Goal: Task Accomplishment & Management: Use online tool/utility

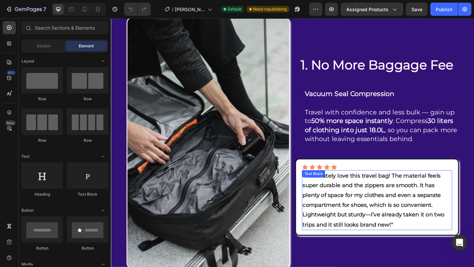
scroll to position [623, 0]
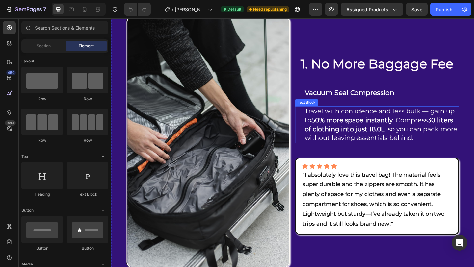
click at [341, 130] on p "Travel with confidence and less bulk — gain up to 50% more space instantly . Co…" at bounding box center [405, 134] width 167 height 39
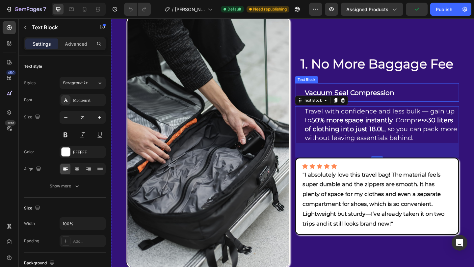
click at [390, 102] on strong "Vacuum Seal Compression" at bounding box center [370, 99] width 97 height 9
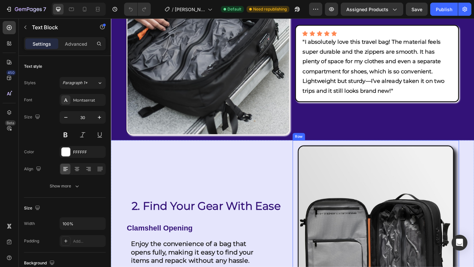
scroll to position [862, 0]
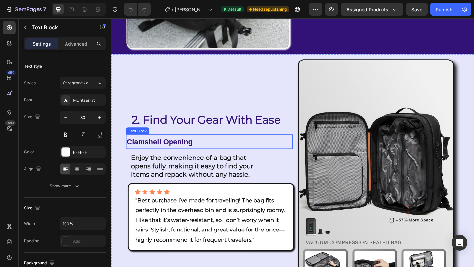
click at [203, 146] on p "Clamshell Opening" at bounding box center [218, 153] width 180 height 14
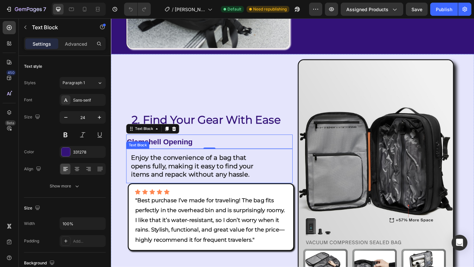
click at [131, 160] on div "Enjoy the convenience of a bag that opens fully, making it easy to find your it…" at bounding box center [201, 179] width 149 height 38
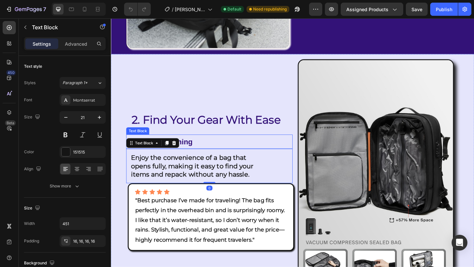
click at [220, 146] on p "Clamshell Opening" at bounding box center [218, 153] width 180 height 14
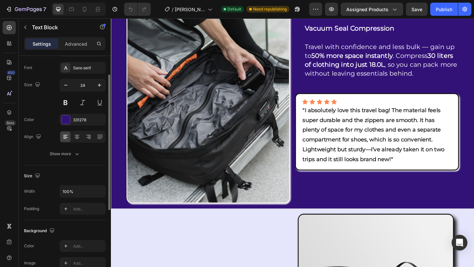
scroll to position [679, 0]
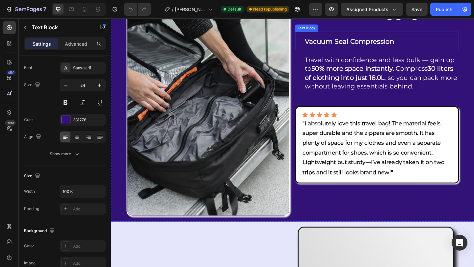
click at [371, 48] on strong "Vacuum Seal Compression" at bounding box center [370, 43] width 97 height 9
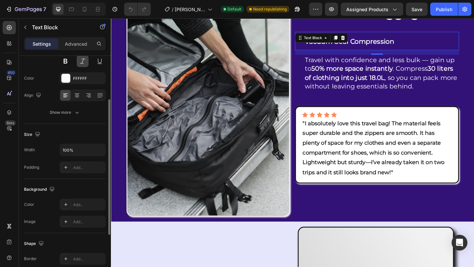
scroll to position [0, 0]
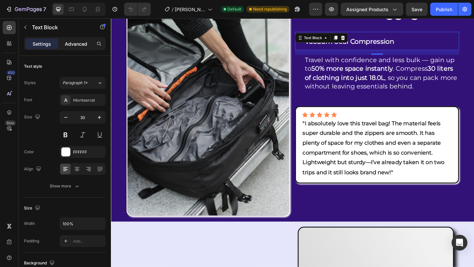
click at [82, 45] on p "Advanced" at bounding box center [76, 44] width 22 height 7
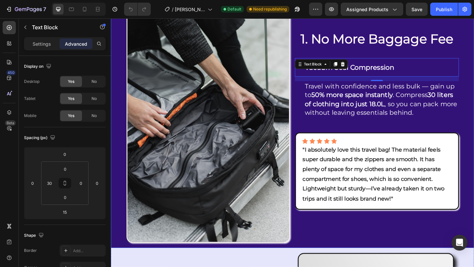
scroll to position [637, 0]
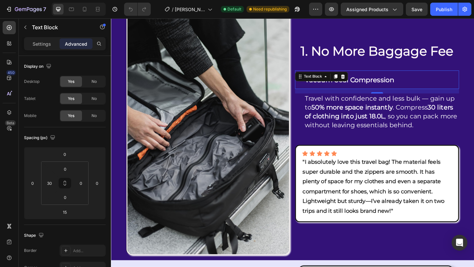
click at [438, 95] on p "Vacuum Seal Compression" at bounding box center [405, 85] width 167 height 19
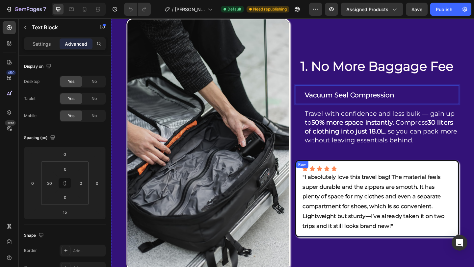
scroll to position [613, 0]
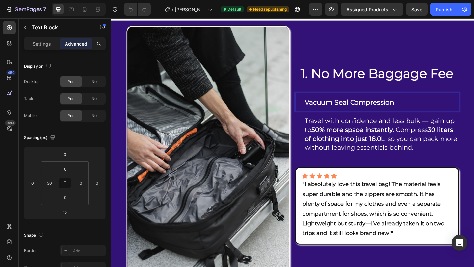
click at [361, 114] on strong "Vacuum Seal Compression" at bounding box center [370, 109] width 97 height 9
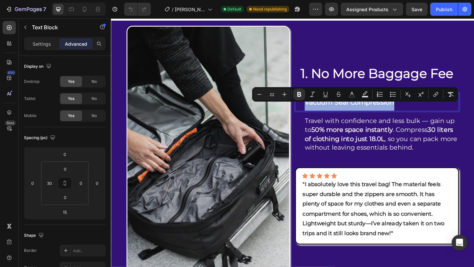
drag, startPoint x: 418, startPoint y: 115, endPoint x: 320, endPoint y: 115, distance: 98.1
click at [322, 115] on p "Vacuum Seal Compression" at bounding box center [405, 109] width 167 height 19
click at [432, 118] on p "Vacuum Seal Compression" at bounding box center [405, 109] width 167 height 19
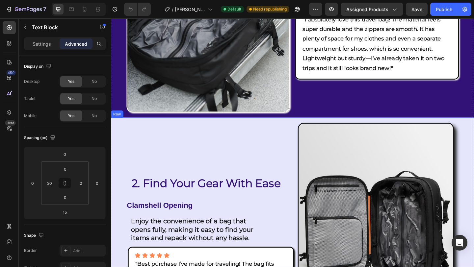
scroll to position [907, 0]
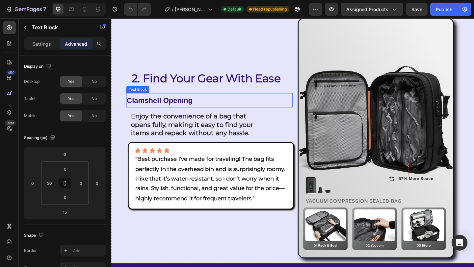
click at [161, 103] on strong "Clamshell Opening" at bounding box center [163, 107] width 71 height 9
click at [172, 103] on strong "Clamshell Opening" at bounding box center [163, 107] width 71 height 9
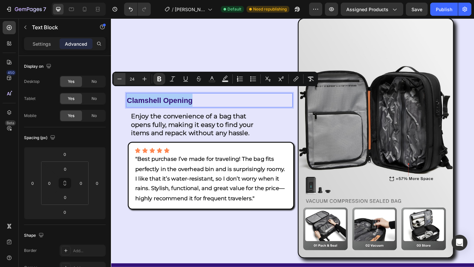
click at [120, 78] on icon "Editor contextual toolbar" at bounding box center [119, 79] width 7 height 7
type input "22"
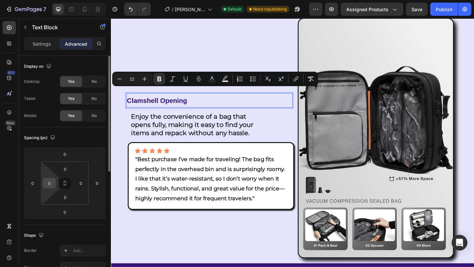
click at [53, 186] on input "0" at bounding box center [49, 184] width 10 height 10
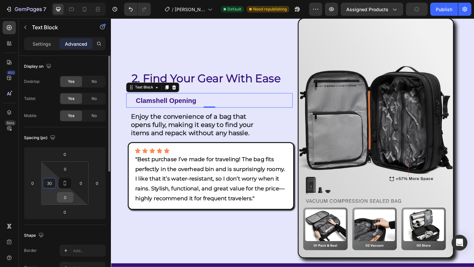
type input "30"
click at [65, 199] on input "0" at bounding box center [65, 198] width 13 height 10
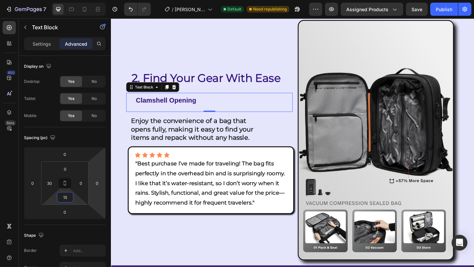
type input "15"
click at [217, 123] on div "0" at bounding box center [218, 125] width 7 height 5
click at [267, 125] on p "Enjoy the convenience of a bag that opens fully, making it easy to find your it…" at bounding box center [202, 138] width 138 height 27
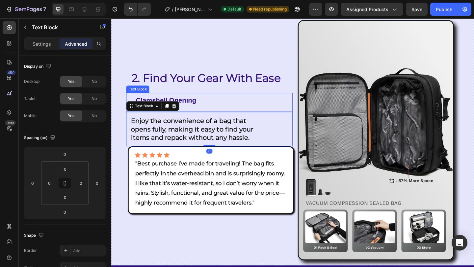
click at [218, 102] on p "Clamshell Opening" at bounding box center [223, 107] width 170 height 14
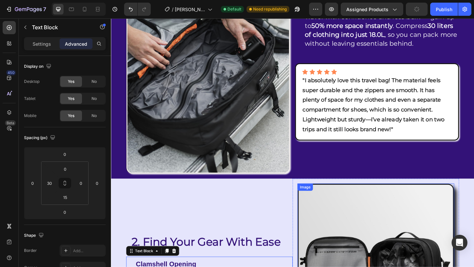
scroll to position [615, 0]
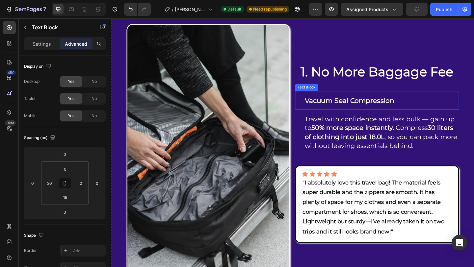
click at [377, 110] on strong "Vacuum Seal Compression" at bounding box center [370, 107] width 97 height 9
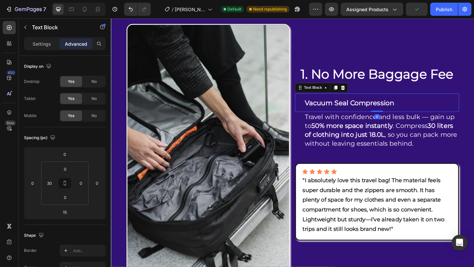
drag, startPoint x: 401, startPoint y: 127, endPoint x: 398, endPoint y: 116, distance: 11.8
click at [400, 116] on div "Vacuum Seal Compression Text Block 0" at bounding box center [400, 110] width 179 height 20
type input "0"
click at [327, 136] on p "Travel with confidence and less bulk — gain up to 50% more space instantly . Co…" at bounding box center [405, 140] width 167 height 39
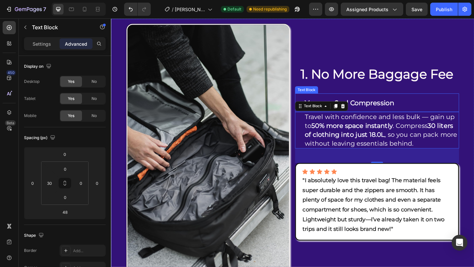
click at [397, 113] on strong "Vacuum Seal Compression" at bounding box center [370, 110] width 97 height 9
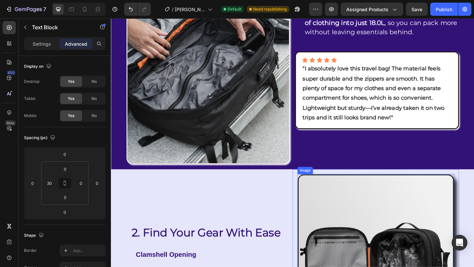
scroll to position [820, 0]
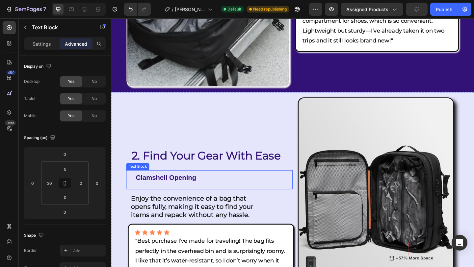
click at [185, 188] on strong "Clamshell Opening" at bounding box center [171, 192] width 66 height 8
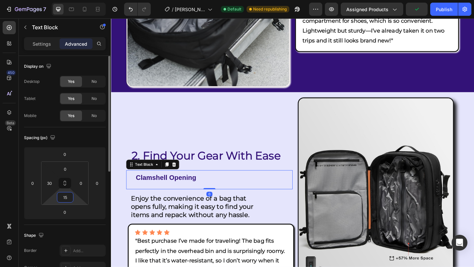
click at [62, 200] on input "15" at bounding box center [65, 198] width 13 height 10
type input "0"
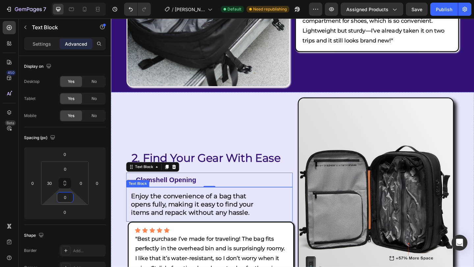
click at [168, 208] on strong "Enjoy the convenience of a bag that opens fully, making it easy to find your it…" at bounding box center [199, 221] width 133 height 26
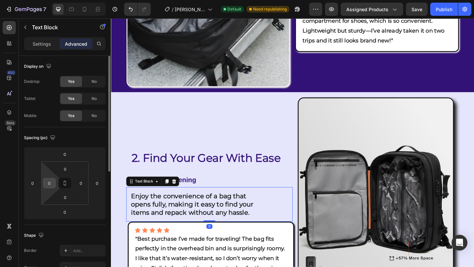
click at [46, 185] on input "0" at bounding box center [49, 184] width 10 height 10
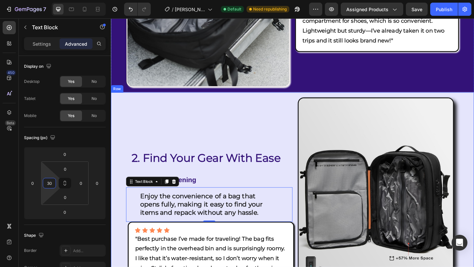
type input "30"
click at [209, 220] on strong "Enjoy the convenience of a bag that opens fully, making it easy to find your it…" at bounding box center [209, 221] width 133 height 26
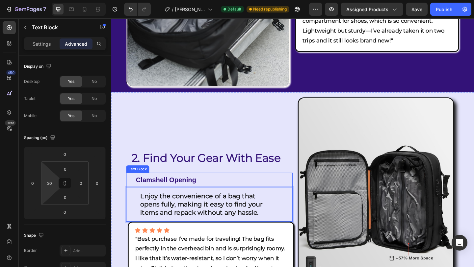
click at [205, 189] on p "Clamshell Opening" at bounding box center [223, 194] width 170 height 14
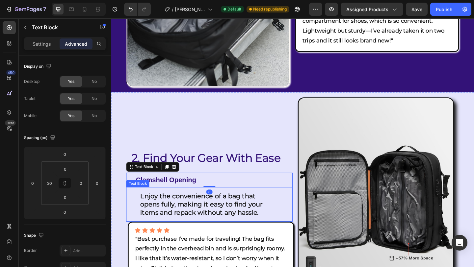
click at [172, 211] on strong "Enjoy the convenience of a bag that opens fully, making it easy to find your it…" at bounding box center [209, 221] width 133 height 26
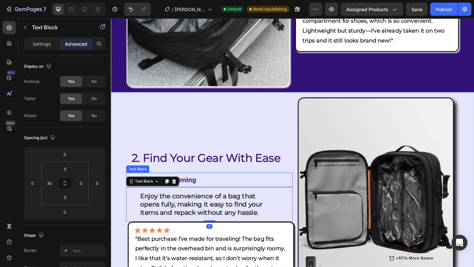
click at [204, 187] on p "Clamshell Opening" at bounding box center [223, 194] width 170 height 14
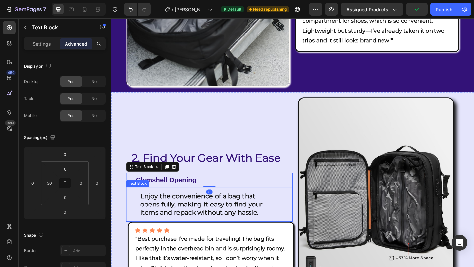
click at [188, 210] on strong "Enjoy the convenience of a bag that opens fully, making it easy to find your it…" at bounding box center [209, 221] width 133 height 26
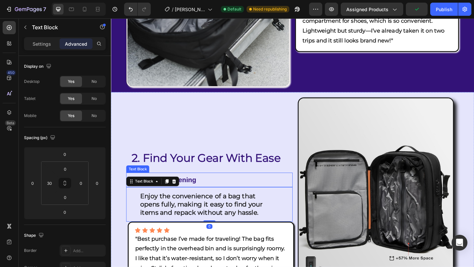
click at [202, 190] on strong "Clamshell Opening" at bounding box center [171, 194] width 66 height 8
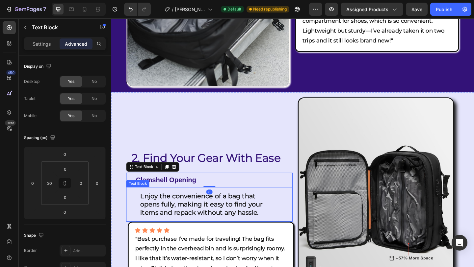
click at [165, 218] on strong "Enjoy the convenience of a bag that opens fully, making it easy to find your it…" at bounding box center [209, 221] width 133 height 26
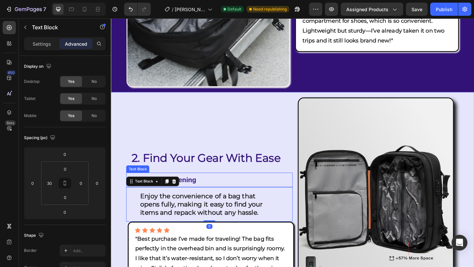
click at [215, 187] on p "Clamshell Opening" at bounding box center [223, 194] width 170 height 14
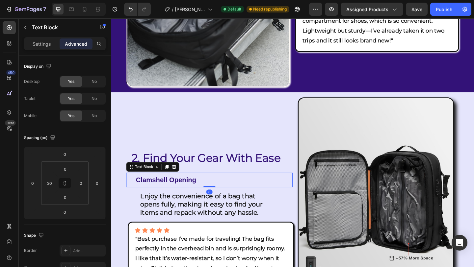
click at [149, 208] on strong "Enjoy the convenience of a bag that opens fully, making it easy to find your it…" at bounding box center [209, 221] width 133 height 26
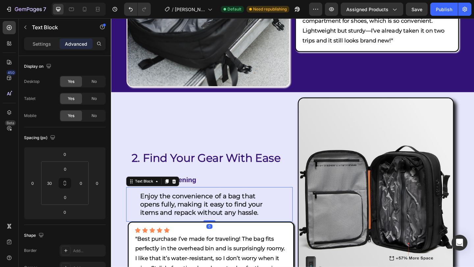
click at [141, 204] on div "Enjoy the convenience of a bag that opens fully, making it easy to find your it…" at bounding box center [211, 221] width 149 height 38
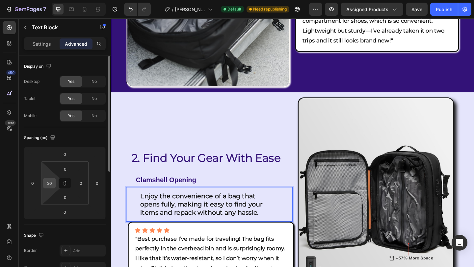
click at [53, 185] on input "30" at bounding box center [49, 184] width 10 height 10
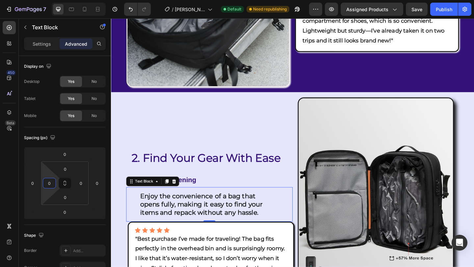
type input "0"
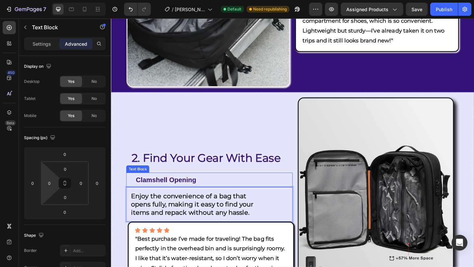
click at [156, 190] on strong "Clamshell Opening" at bounding box center [171, 194] width 66 height 8
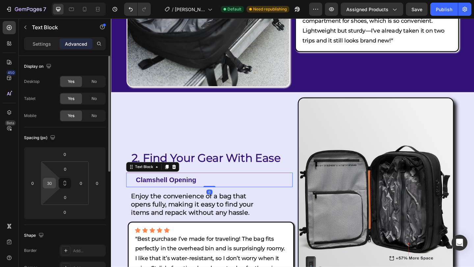
click at [50, 180] on input "30" at bounding box center [49, 184] width 10 height 10
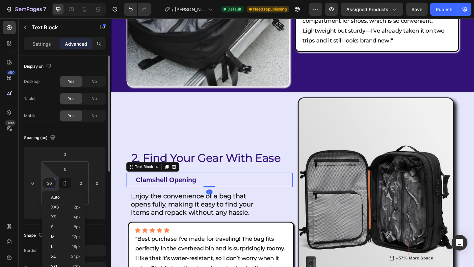
type input "0"
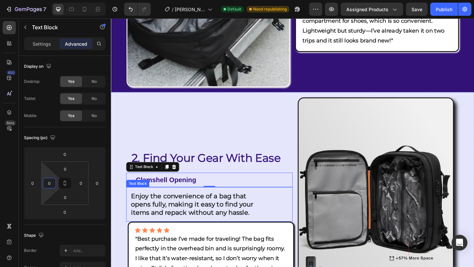
click at [178, 217] on strong "Enjoy the convenience of a bag that opens fully, making it easy to find your it…" at bounding box center [199, 221] width 133 height 26
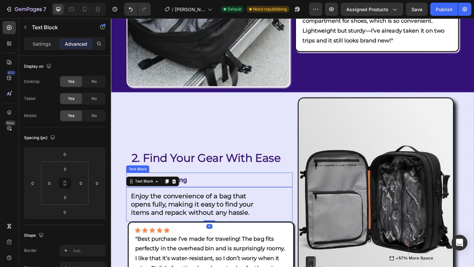
click at [187, 190] on strong "Clamshell Opening" at bounding box center [161, 194] width 66 height 8
click at [214, 208] on strong "Enjoy the convenience of a bag that opens fully, making it easy to find your it…" at bounding box center [199, 221] width 133 height 26
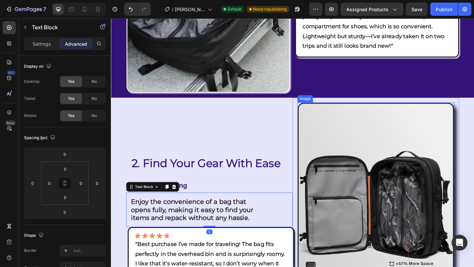
scroll to position [661, 0]
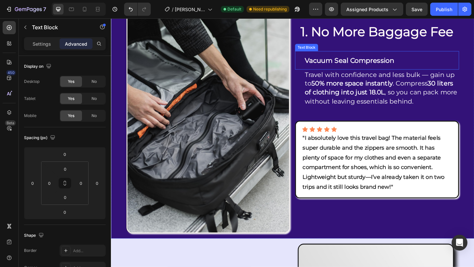
click at [351, 69] on strong "Vacuum Seal Compression" at bounding box center [370, 64] width 97 height 9
click at [371, 69] on strong "Vacuum Seal Compression" at bounding box center [370, 64] width 97 height 9
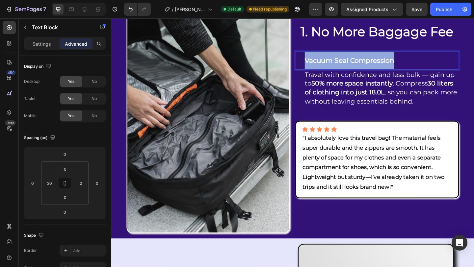
click at [371, 69] on strong "Vacuum Seal Compression" at bounding box center [370, 64] width 97 height 9
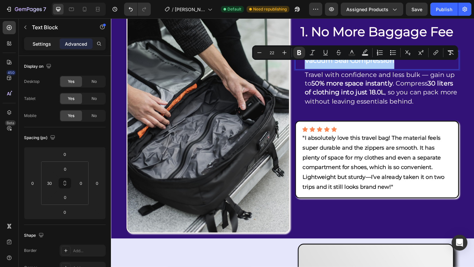
click at [42, 43] on p "Settings" at bounding box center [42, 44] width 18 height 7
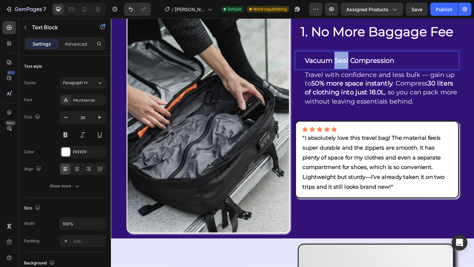
click at [357, 68] on strong "Vacuum Seal Compression" at bounding box center [370, 64] width 97 height 9
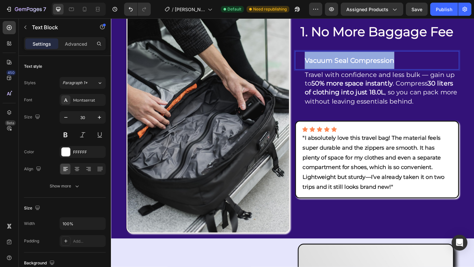
click at [357, 68] on strong "Vacuum Seal Compression" at bounding box center [370, 64] width 97 height 9
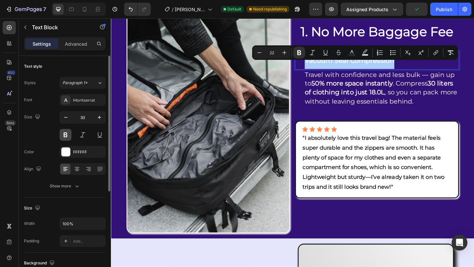
click at [64, 134] on button at bounding box center [66, 135] width 12 height 12
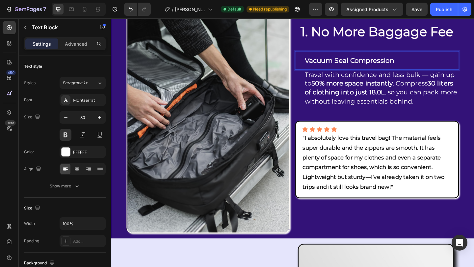
click at [366, 65] on p "Vacuum Seal Compression" at bounding box center [405, 64] width 167 height 19
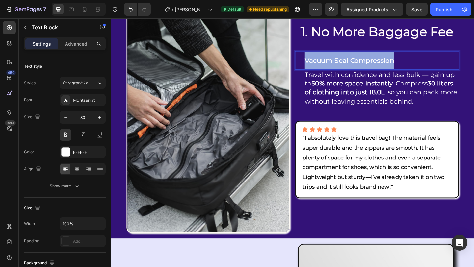
drag, startPoint x: 416, startPoint y: 70, endPoint x: 320, endPoint y: 75, distance: 95.6
click at [322, 73] on p "Vacuum Seal Compression" at bounding box center [405, 64] width 167 height 19
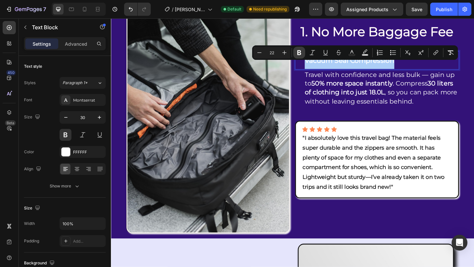
click at [301, 51] on icon "Editor contextual toolbar" at bounding box center [299, 52] width 7 height 7
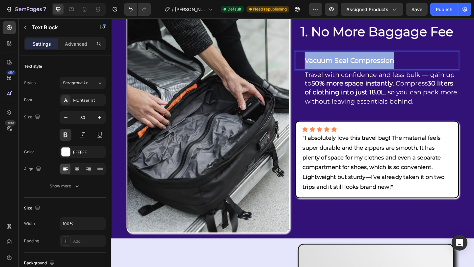
drag, startPoint x: 320, startPoint y: 70, endPoint x: 435, endPoint y: 72, distance: 115.3
click at [435, 73] on p "Vacuum Seal Compression" at bounding box center [405, 64] width 167 height 19
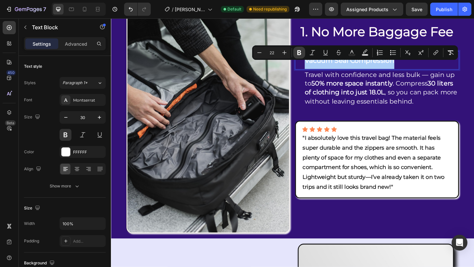
click at [300, 56] on button "Bold" at bounding box center [299, 53] width 12 height 12
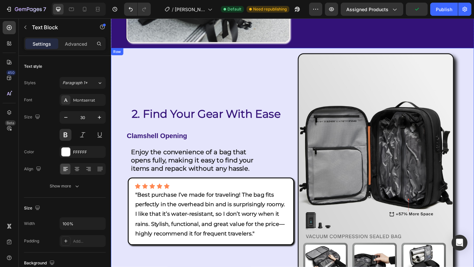
scroll to position [839, 0]
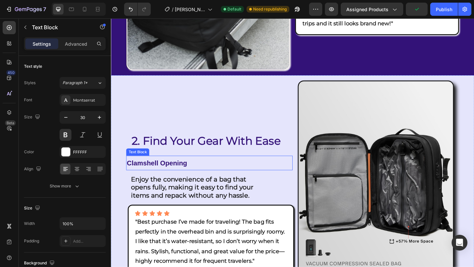
click at [170, 172] on strong "Clamshell Opening" at bounding box center [161, 176] width 66 height 8
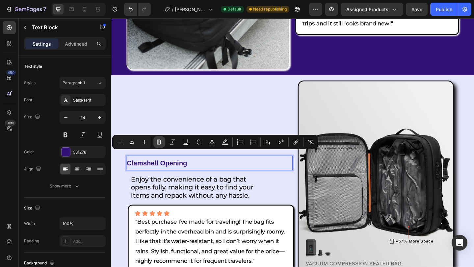
click at [161, 143] on icon "Editor contextual toolbar" at bounding box center [159, 142] width 4 height 5
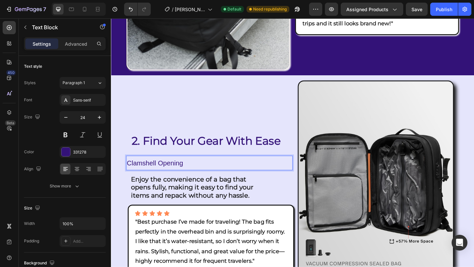
click at [201, 169] on p "Clamshell Opening" at bounding box center [218, 176] width 180 height 14
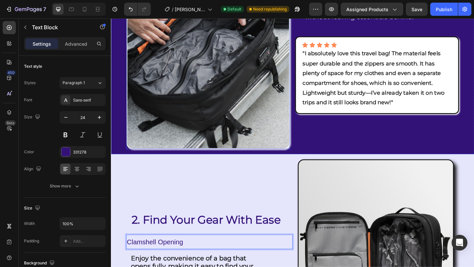
scroll to position [777, 0]
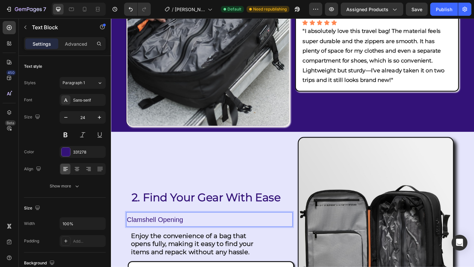
click at [167, 234] on span "Clamshell Opening" at bounding box center [158, 238] width 61 height 8
click at [68, 136] on button at bounding box center [66, 135] width 12 height 12
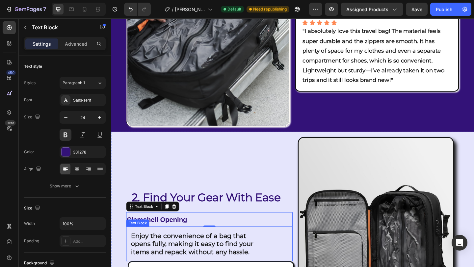
click at [205, 259] on strong "Enjoy the convenience of a bag that opens fully, making it easy to find your it…" at bounding box center [199, 264] width 133 height 26
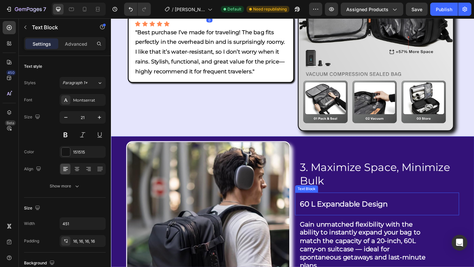
scroll to position [1051, 0]
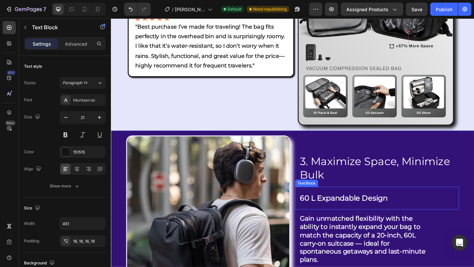
click at [348, 209] on strong "60 L Expandable Design" at bounding box center [365, 214] width 96 height 10
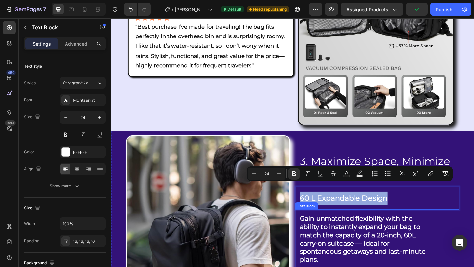
click at [356, 232] on strong "Gain unmatched flexibility with the ability to instantly expand your bag to mat…" at bounding box center [385, 258] width 137 height 53
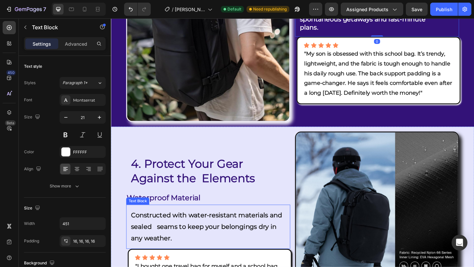
scroll to position [1308, 0]
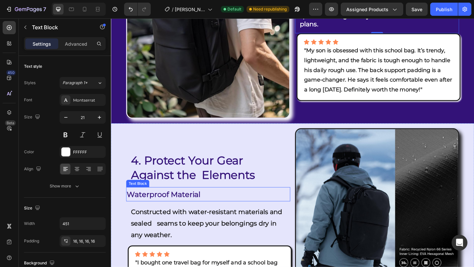
click at [178, 205] on strong "Waterproof Material" at bounding box center [168, 210] width 80 height 10
click at [130, 205] on strong "Waterproof Material" at bounding box center [168, 210] width 80 height 10
click at [227, 203] on p "Waterproof Material" at bounding box center [216, 210] width 177 height 14
click at [182, 205] on strong "Waterproof Material" at bounding box center [168, 210] width 80 height 10
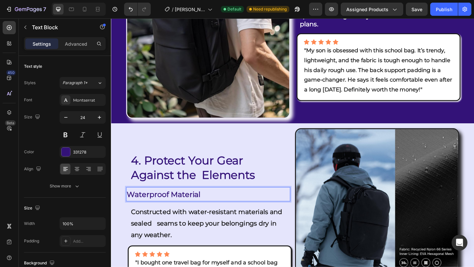
click at [182, 205] on strong "Waterproof Material" at bounding box center [168, 210] width 80 height 10
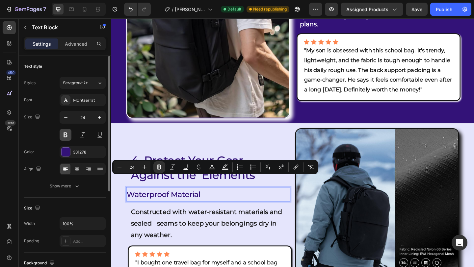
click at [67, 134] on button at bounding box center [66, 135] width 12 height 12
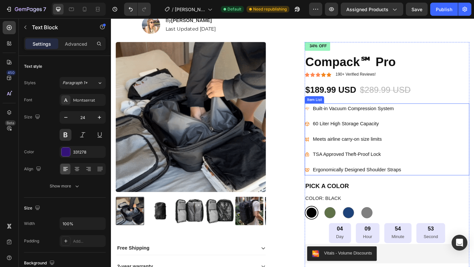
scroll to position [219, 0]
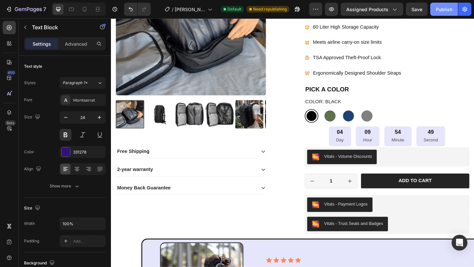
click at [439, 12] on div "Publish" at bounding box center [444, 9] width 16 height 7
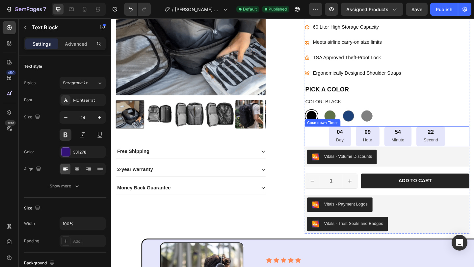
click at [419, 150] on p "Minute" at bounding box center [423, 151] width 14 height 8
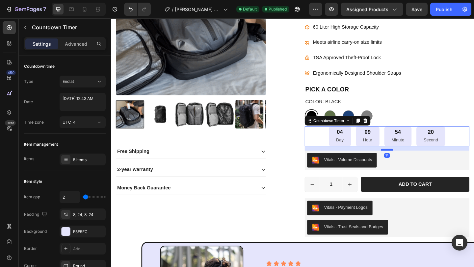
drag, startPoint x: 409, startPoint y: 157, endPoint x: 409, endPoint y: 161, distance: 3.6
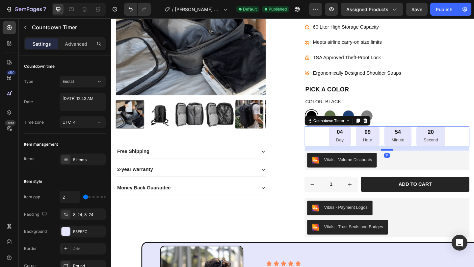
click at [409, 161] on div at bounding box center [411, 161] width 13 height 2
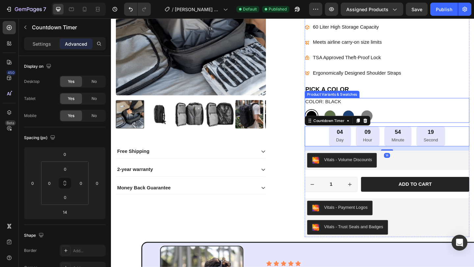
click at [474, 128] on div "Black Black Army Green Army Green Navy Blue Navy Blue Gray Gray" at bounding box center [411, 124] width 179 height 15
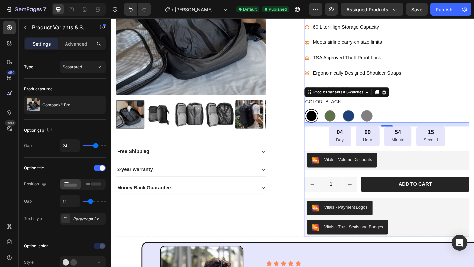
drag, startPoint x: 418, startPoint y: 159, endPoint x: 416, endPoint y: 155, distance: 4.2
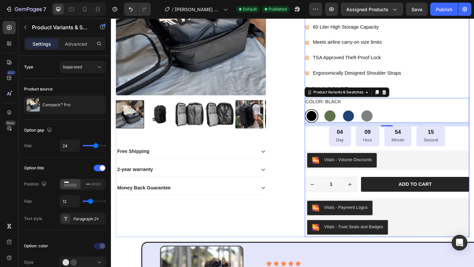
click at [418, 159] on div "Icon Icon Icon Icon Icon Icon List 175+ Verified Reviews! Text Block Row 34% OF…" at bounding box center [411, 98] width 179 height 318
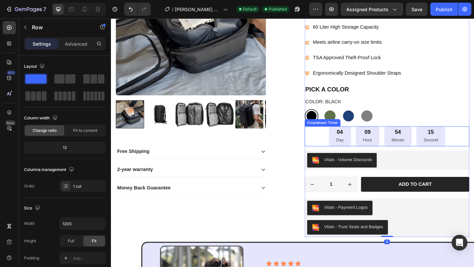
click at [416, 152] on p "Minute" at bounding box center [423, 151] width 14 height 8
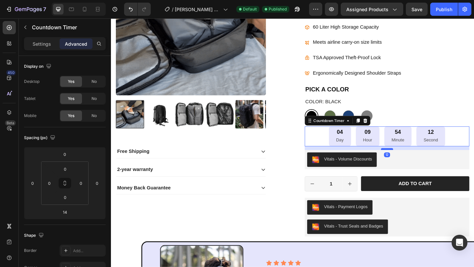
click at [410, 161] on div at bounding box center [411, 161] width 13 height 2
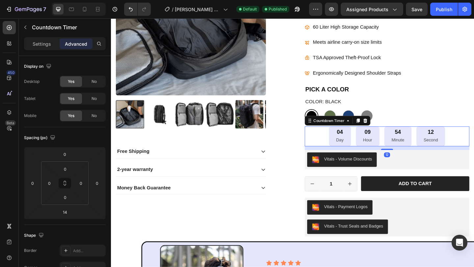
type input "12"
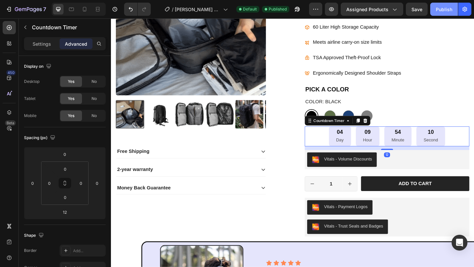
click at [440, 10] on div "Publish" at bounding box center [444, 9] width 16 height 7
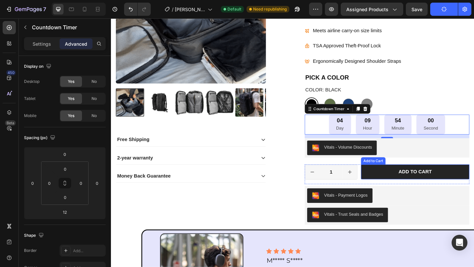
scroll to position [233, 0]
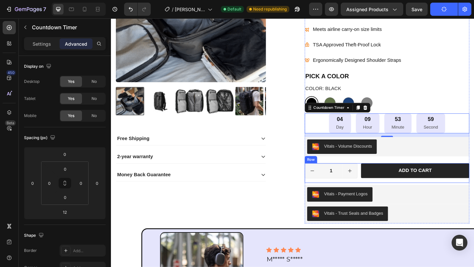
click at [431, 194] on div "Add to cart Add to Cart" at bounding box center [442, 186] width 118 height 21
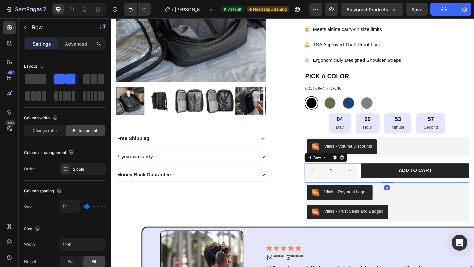
drag, startPoint x: 405, startPoint y: 198, endPoint x: 405, endPoint y: 193, distance: 5.0
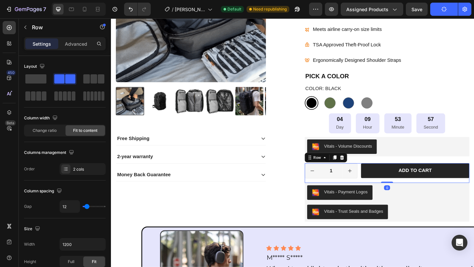
click at [405, 193] on div "1 Product Quantity Row Add to cart Add to Cart Row 0" at bounding box center [411, 186] width 179 height 21
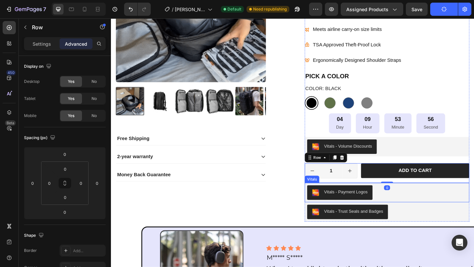
click at [433, 210] on div "Vitals - Payment Logos" at bounding box center [411, 208] width 174 height 16
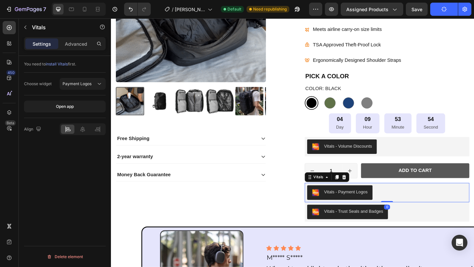
drag, startPoint x: 411, startPoint y: 218, endPoint x: 409, endPoint y: 183, distance: 34.9
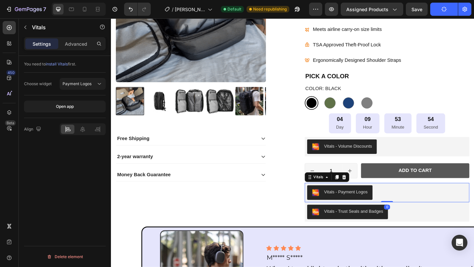
click at [410, 211] on div "Vitals - Payment Logos Vitals 0" at bounding box center [411, 208] width 179 height 21
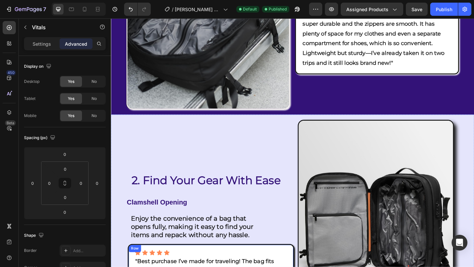
scroll to position [868, 0]
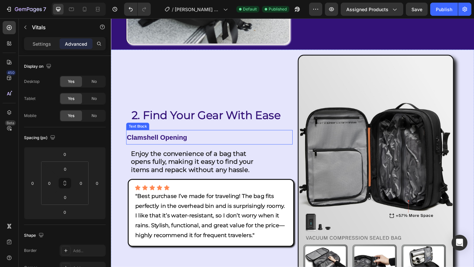
drag, startPoint x: 160, startPoint y: 143, endPoint x: 139, endPoint y: 143, distance: 21.1
click at [160, 144] on span "Clamshell Opening" at bounding box center [161, 148] width 66 height 8
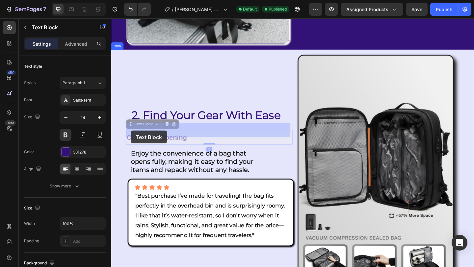
scroll to position [860, 0]
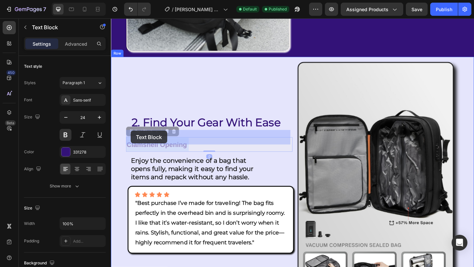
drag, startPoint x: 134, startPoint y: 141, endPoint x: 221, endPoint y: 147, distance: 87.2
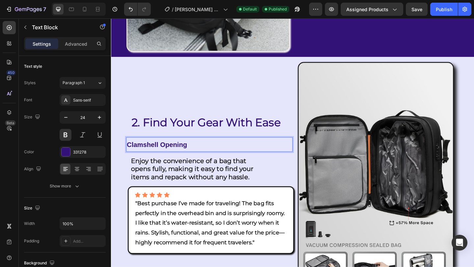
click at [134, 152] on span "Clamshell Opening" at bounding box center [161, 156] width 66 height 8
click at [166, 170] on strong "Enjoy the convenience of a bag that opens fully, making it easy to find your it…" at bounding box center [199, 182] width 133 height 26
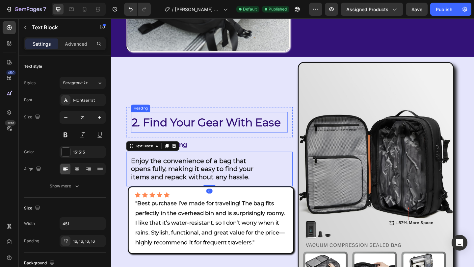
click at [246, 125] on span "2. Find Your Gear With Ease" at bounding box center [214, 131] width 162 height 14
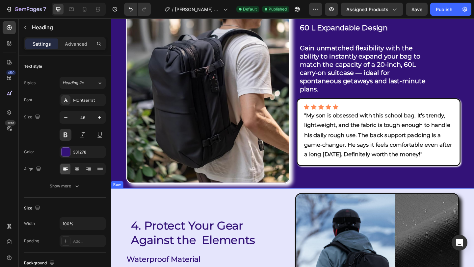
scroll to position [1247, 0]
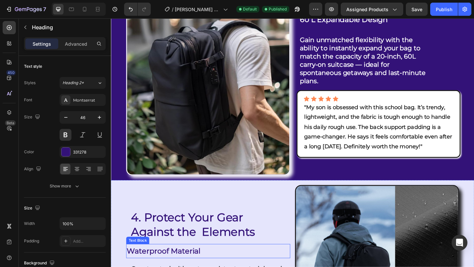
click at [171, 267] on strong "Waterproof Material" at bounding box center [168, 272] width 80 height 10
click at [134, 267] on strong "Waterproof Material" at bounding box center [168, 272] width 80 height 10
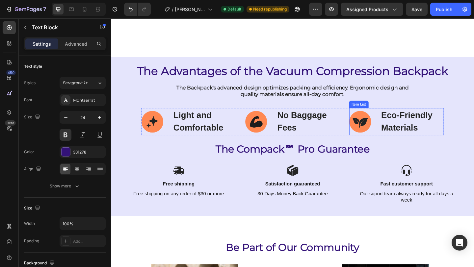
scroll to position [2361, 0]
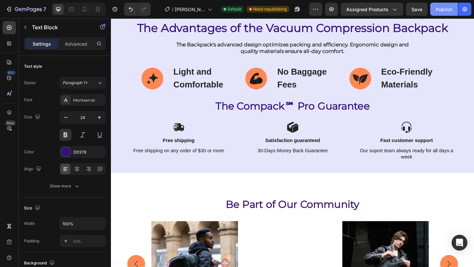
click at [444, 13] on div "Publish" at bounding box center [444, 9] width 16 height 7
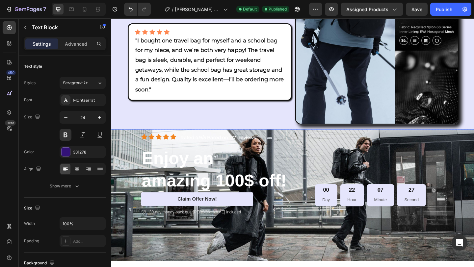
scroll to position [1555, 0]
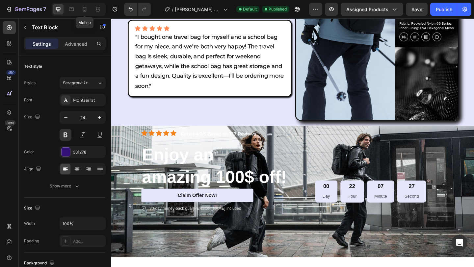
drag, startPoint x: 82, startPoint y: 11, endPoint x: 86, endPoint y: 14, distance: 5.1
click at [82, 11] on icon at bounding box center [84, 9] width 7 height 7
type input "14"
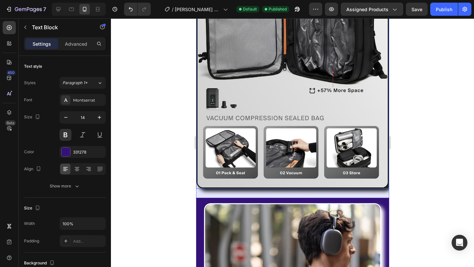
scroll to position [1411, 0]
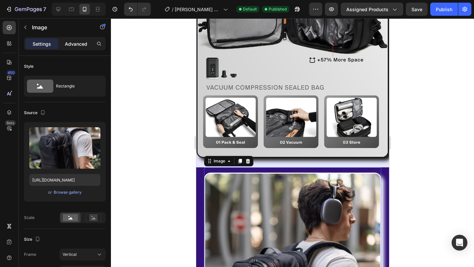
click at [74, 46] on p "Advanced" at bounding box center [76, 44] width 22 height 7
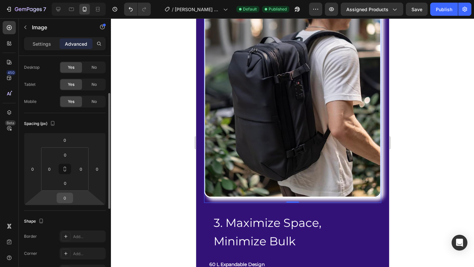
scroll to position [100, 0]
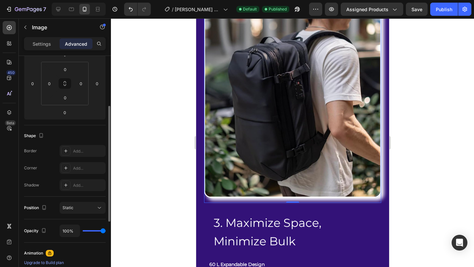
click at [43, 41] on p "Settings" at bounding box center [42, 44] width 18 height 7
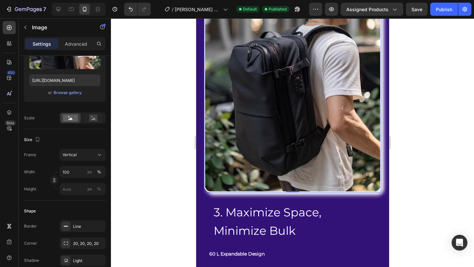
click at [273, 100] on img at bounding box center [292, 75] width 177 height 236
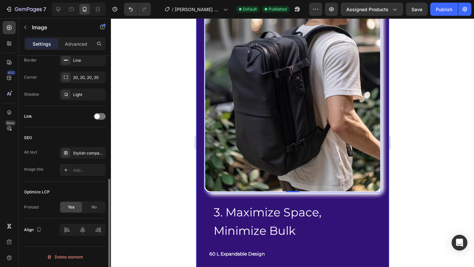
scroll to position [266, 0]
click at [329, 141] on img at bounding box center [292, 75] width 177 height 236
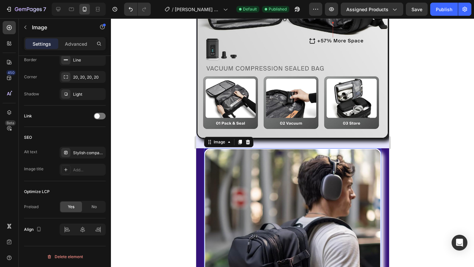
scroll to position [1325, 0]
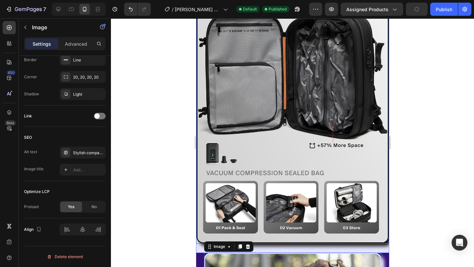
click at [367, 145] on img at bounding box center [292, 95] width 192 height 297
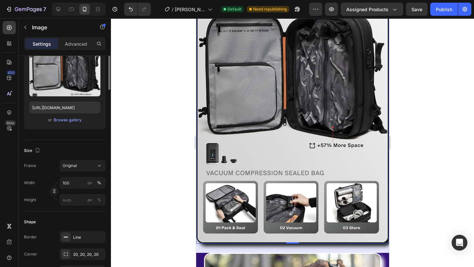
scroll to position [0, 0]
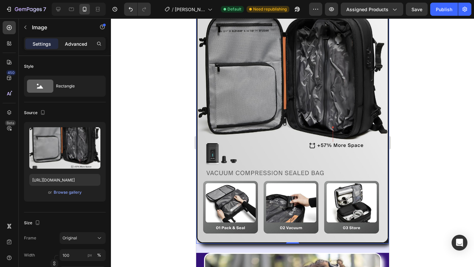
click at [70, 47] on div "Advanced" at bounding box center [76, 44] width 33 height 11
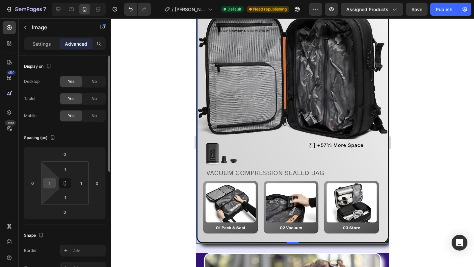
click at [48, 184] on input "1" at bounding box center [49, 184] width 10 height 10
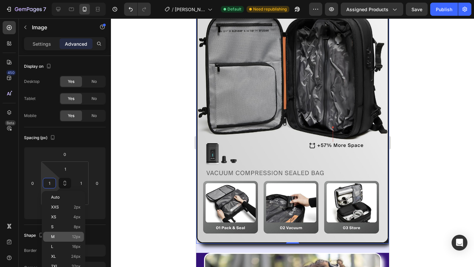
click at [60, 233] on div "M 12px" at bounding box center [63, 237] width 41 height 10
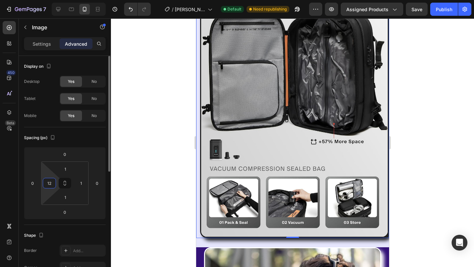
click at [52, 183] on input "12" at bounding box center [49, 184] width 10 height 10
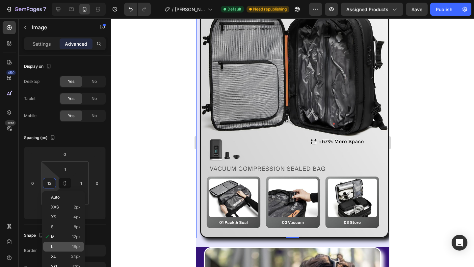
click at [70, 246] on p "L 16px" at bounding box center [66, 247] width 30 height 5
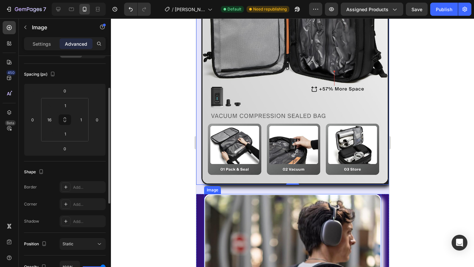
scroll to position [1381, 0]
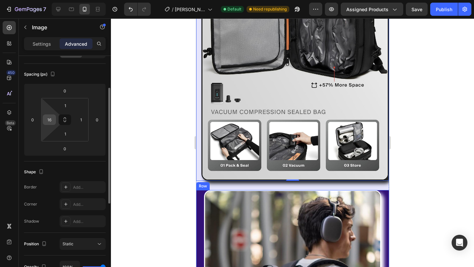
click at [51, 120] on input "16" at bounding box center [49, 120] width 10 height 10
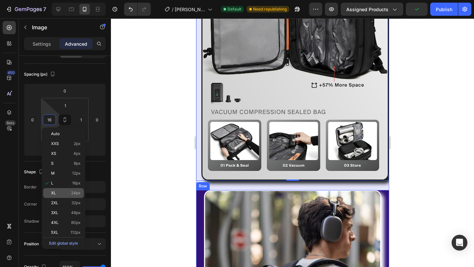
click at [69, 193] on p "XL 24px" at bounding box center [66, 193] width 30 height 5
type input "24"
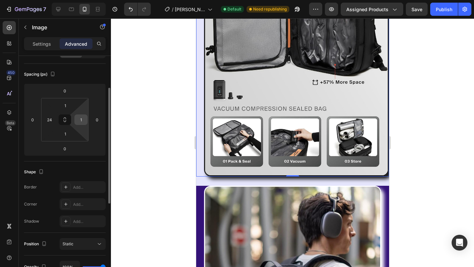
click at [80, 121] on input "1" at bounding box center [81, 120] width 10 height 10
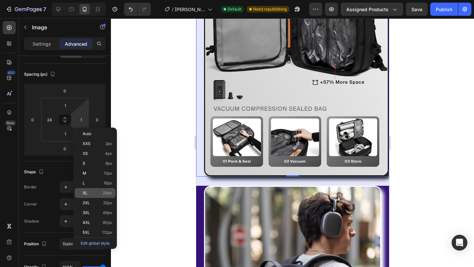
click at [96, 195] on p "XL 24px" at bounding box center [98, 193] width 30 height 5
type input "24"
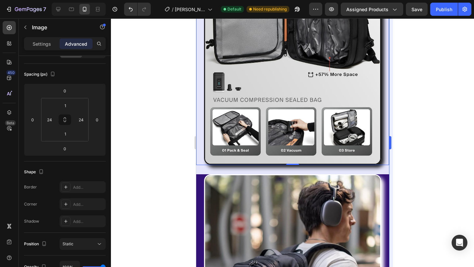
drag, startPoint x: 415, startPoint y: 181, endPoint x: 390, endPoint y: 182, distance: 25.1
click at [415, 181] on div at bounding box center [292, 142] width 363 height 249
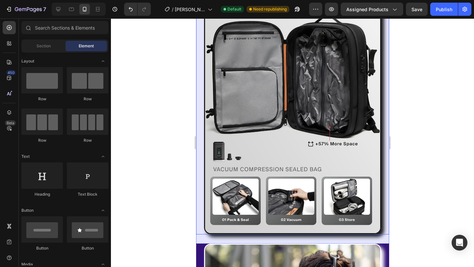
scroll to position [1306, 0]
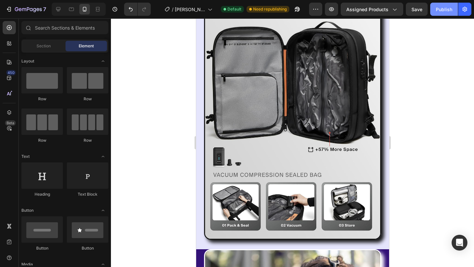
click at [443, 12] on div "Publish" at bounding box center [444, 9] width 16 height 7
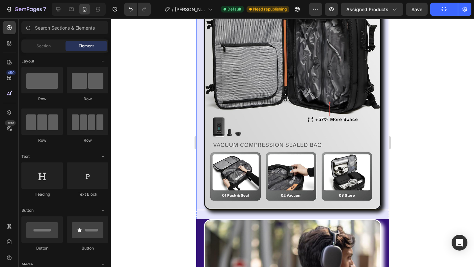
scroll to position [1387, 0]
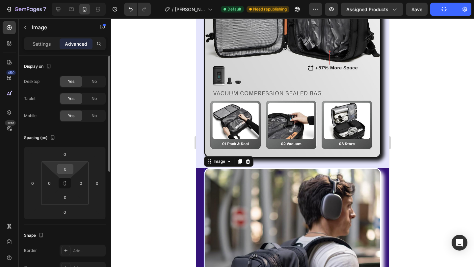
click at [67, 174] on div "0" at bounding box center [65, 169] width 16 height 11
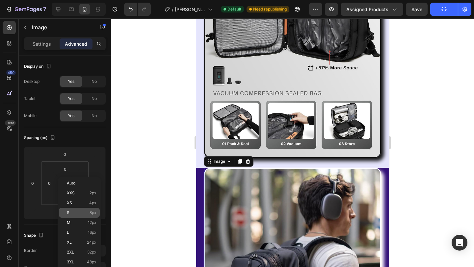
click at [83, 213] on p "S 8px" at bounding box center [82, 213] width 30 height 5
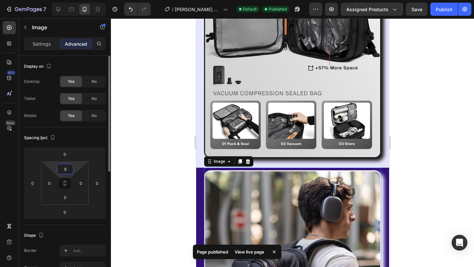
click at [68, 170] on input "8" at bounding box center [65, 169] width 13 height 10
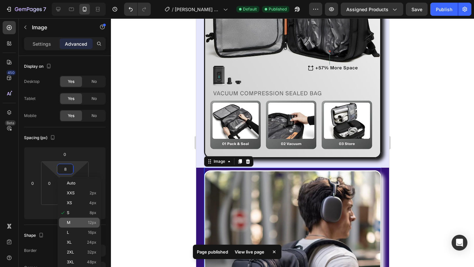
click at [74, 220] on div "M 12px" at bounding box center [79, 223] width 41 height 10
type input "12"
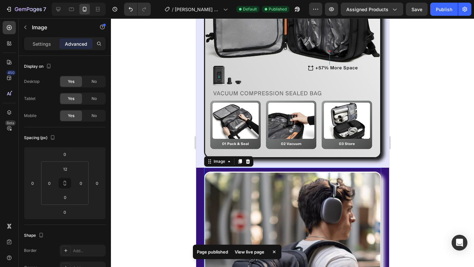
click at [409, 166] on div at bounding box center [292, 142] width 363 height 249
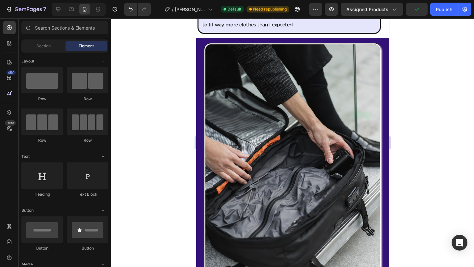
scroll to position [683, 0]
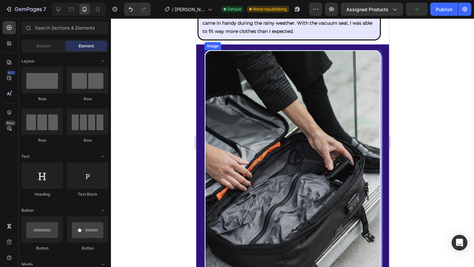
click at [311, 51] on img at bounding box center [292, 167] width 177 height 235
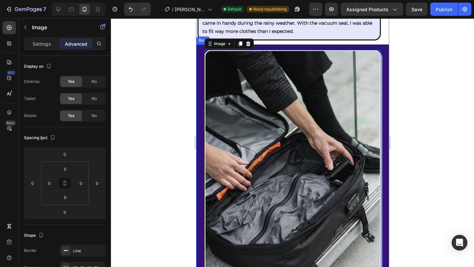
click at [310, 48] on div "Image 0 1. No More Baggage Fee Heading Row Vacuum Seal Compression Text Block T…" at bounding box center [292, 258] width 193 height 428
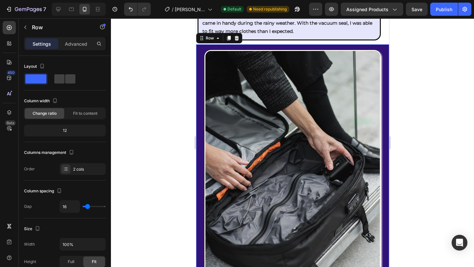
click at [306, 47] on div "Image 1. No More Baggage Fee Heading Row Vacuum Seal Compression Text Block Tra…" at bounding box center [292, 258] width 193 height 428
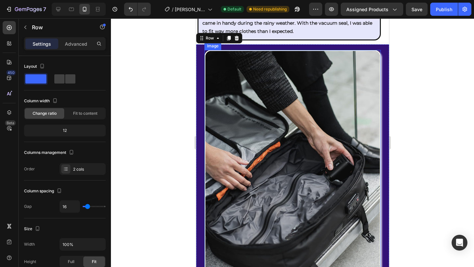
click at [304, 61] on img at bounding box center [292, 167] width 177 height 235
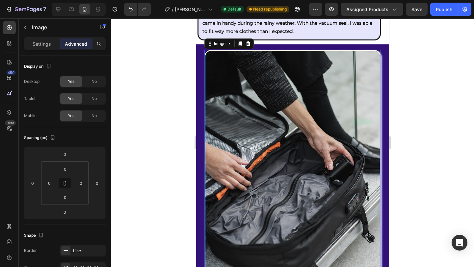
click at [303, 50] on img at bounding box center [292, 167] width 177 height 235
click at [303, 48] on div "Image 0 1. No More Baggage Fee Heading Row Vacuum Seal Compression Text Block T…" at bounding box center [292, 258] width 193 height 428
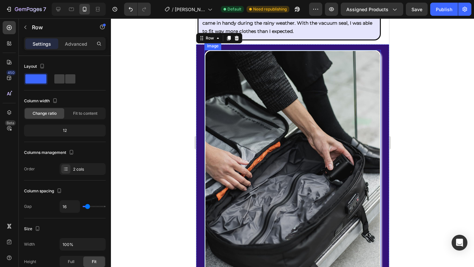
click at [245, 128] on img at bounding box center [292, 167] width 177 height 235
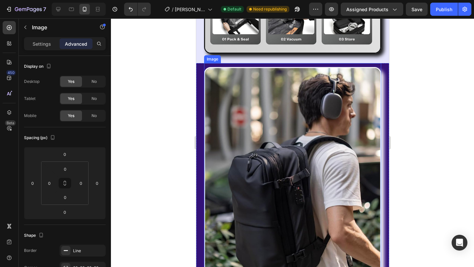
scroll to position [1494, 0]
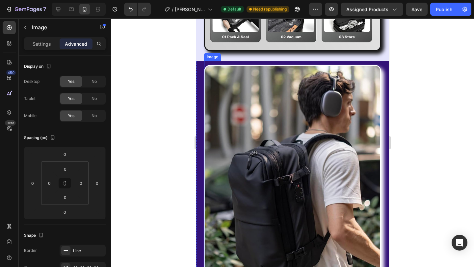
click at [302, 131] on img at bounding box center [292, 183] width 177 height 236
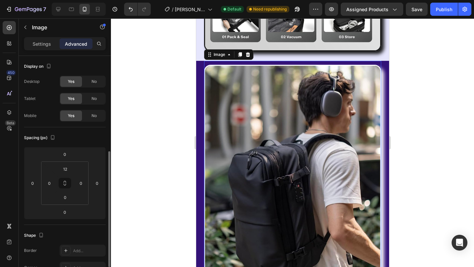
scroll to position [64, 0]
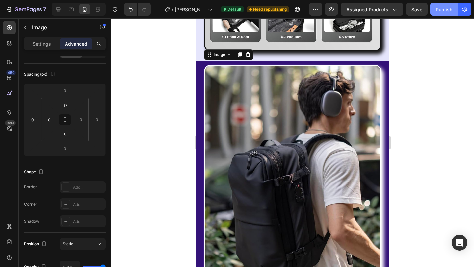
click at [439, 9] on div "Publish" at bounding box center [444, 9] width 16 height 7
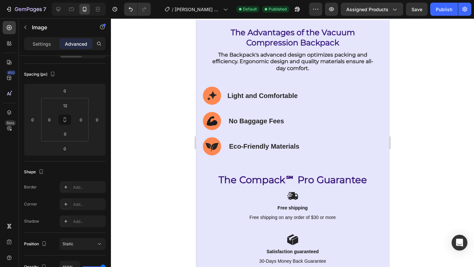
scroll to position [3899, 0]
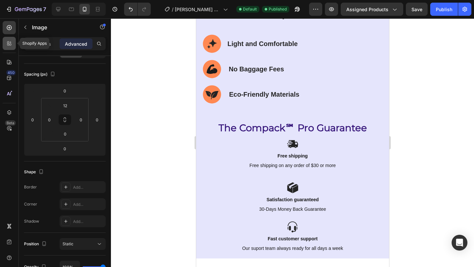
click at [13, 48] on div at bounding box center [9, 43] width 13 height 13
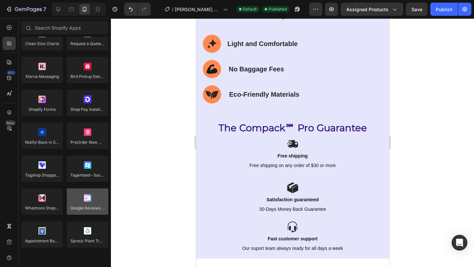
scroll to position [1869, 0]
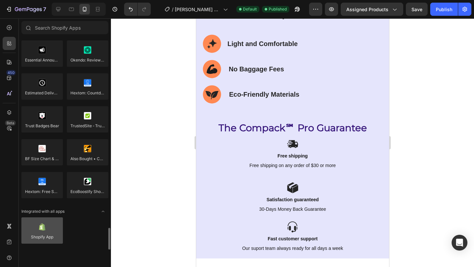
click at [51, 236] on div at bounding box center [41, 231] width 41 height 26
click at [37, 240] on div at bounding box center [41, 231] width 41 height 26
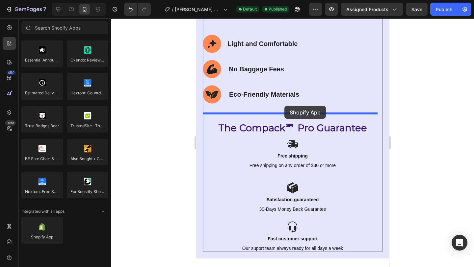
drag, startPoint x: 234, startPoint y: 258, endPoint x: 284, endPoint y: 106, distance: 160.1
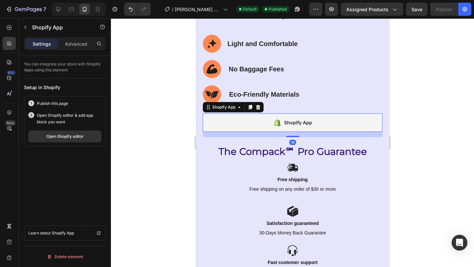
click at [255, 122] on div "Shopify App" at bounding box center [293, 123] width 180 height 18
drag, startPoint x: 64, startPoint y: 64, endPoint x: 95, endPoint y: 70, distance: 31.6
click at [95, 70] on p "You can integrate your store with Shopify Apps using this element" at bounding box center [65, 67] width 82 height 12
click at [78, 76] on div "You can integrate your store with Shopify Apps using this element" at bounding box center [65, 69] width 82 height 17
click at [334, 120] on div "Shopify App" at bounding box center [293, 123] width 180 height 18
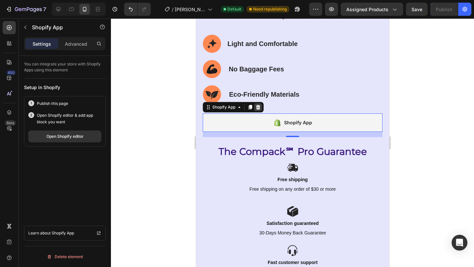
click at [259, 108] on icon at bounding box center [257, 107] width 5 height 5
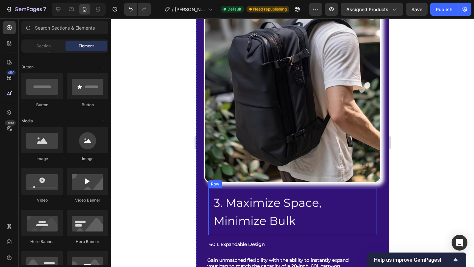
scroll to position [1617, 0]
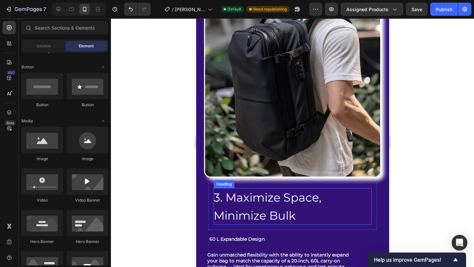
click at [250, 188] on h2 "3. Maximize Space, Minimize Bulk" at bounding box center [292, 206] width 158 height 37
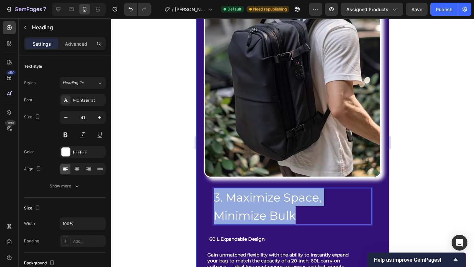
drag, startPoint x: 295, startPoint y: 195, endPoint x: 207, endPoint y: 172, distance: 91.5
click at [207, 183] on div "3. Maximize Space, Minimize Bulk Heading 0 Row 60 L Expandable Design Text Bloc…" at bounding box center [292, 264] width 177 height 162
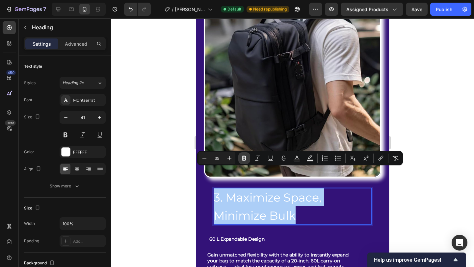
click at [242, 157] on icon "Editor contextual toolbar" at bounding box center [244, 158] width 7 height 7
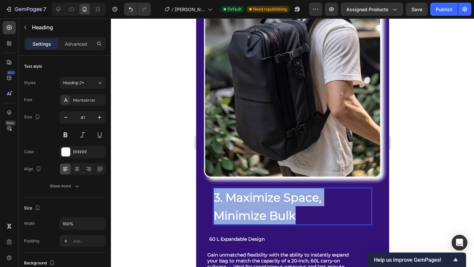
drag, startPoint x: 297, startPoint y: 197, endPoint x: 214, endPoint y: 173, distance: 86.6
click at [214, 188] on p "3. Maximize Space, Minimize Bulk" at bounding box center [292, 206] width 158 height 37
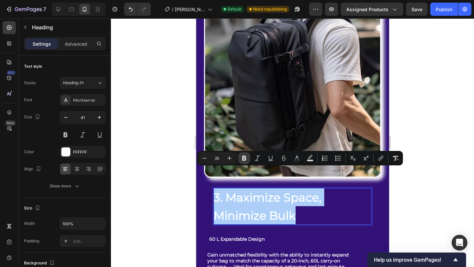
click at [244, 160] on icon "Editor contextual toolbar" at bounding box center [244, 158] width 7 height 7
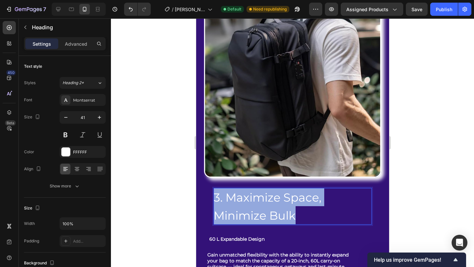
drag, startPoint x: 286, startPoint y: 197, endPoint x: 216, endPoint y: 179, distance: 72.9
click at [216, 188] on p "3. Maximize Space, Minimize Bulk" at bounding box center [292, 206] width 158 height 37
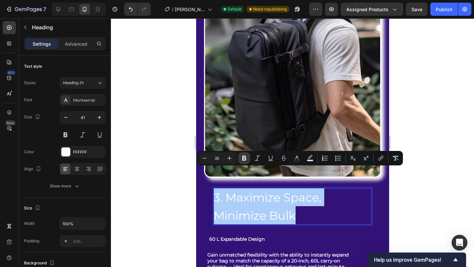
click at [240, 158] on button "Bold" at bounding box center [244, 158] width 12 height 12
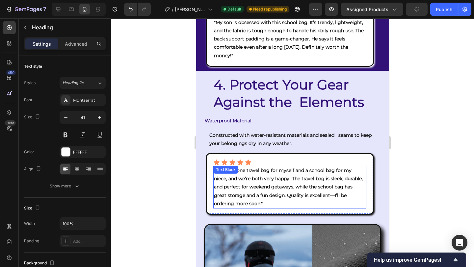
scroll to position [1891, 0]
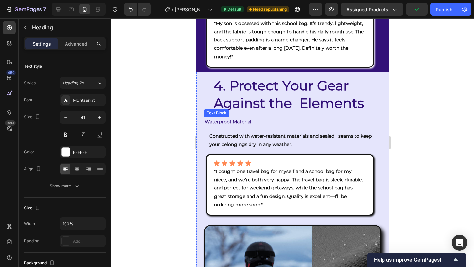
click at [234, 119] on strong "Waterproof Material" at bounding box center [228, 122] width 47 height 6
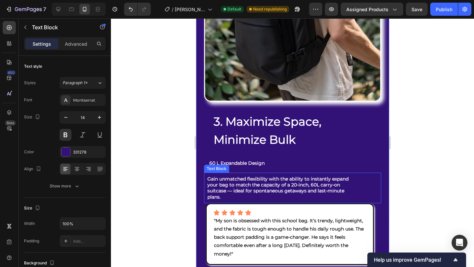
scroll to position [1674, 0]
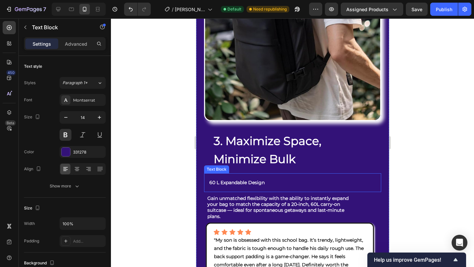
drag, startPoint x: 238, startPoint y: 157, endPoint x: 230, endPoint y: 159, distance: 9.0
click at [238, 179] on p "60 L Expandable Design" at bounding box center [292, 183] width 167 height 8
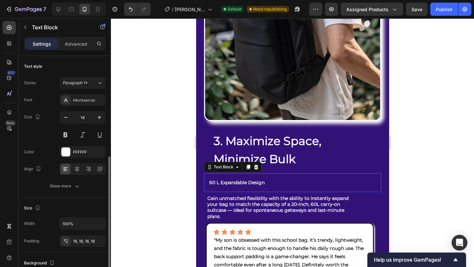
scroll to position [64, 0]
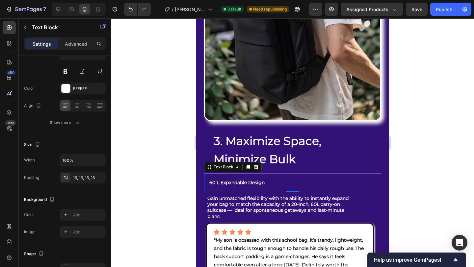
click at [209, 180] on strong "60 L Expandable Design" at bounding box center [236, 183] width 55 height 6
click at [208, 174] on div "60 L Expandable Design" at bounding box center [292, 183] width 177 height 19
click at [91, 180] on div "16, 16, 16, 16" at bounding box center [82, 178] width 19 height 6
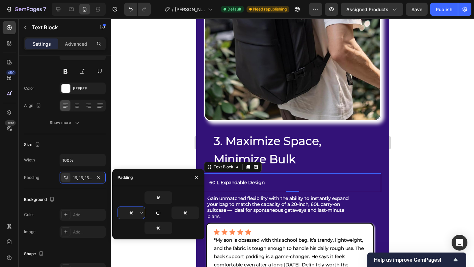
click at [133, 213] on input "16" at bounding box center [131, 213] width 27 height 12
type input "12"
click at [418, 171] on div at bounding box center [292, 142] width 363 height 249
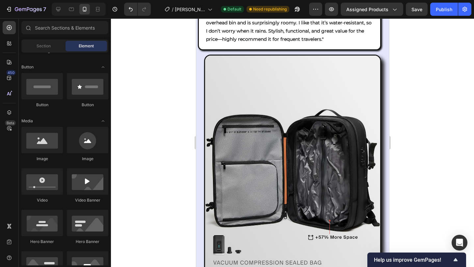
scroll to position [1085, 0]
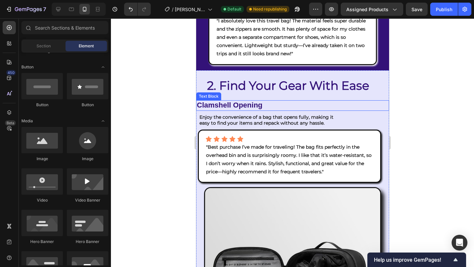
click at [223, 101] on span "Clamshell Opening" at bounding box center [230, 105] width 66 height 8
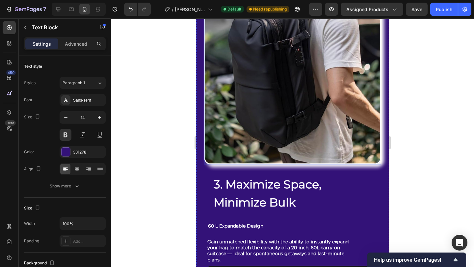
scroll to position [1642, 0]
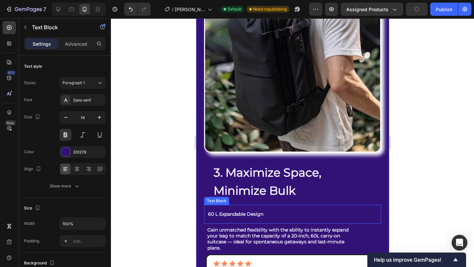
click at [238, 211] on strong "60 L Expandable Design" at bounding box center [235, 214] width 55 height 6
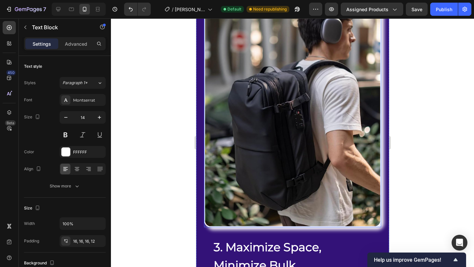
scroll to position [1627, 0]
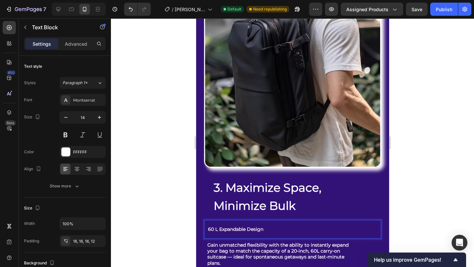
click at [234, 227] on strong "60 L Expandable Design" at bounding box center [235, 230] width 55 height 6
drag, startPoint x: 206, startPoint y: 208, endPoint x: 263, endPoint y: 210, distance: 57.0
click at [263, 220] on div "60 L Expandable Design" at bounding box center [292, 229] width 177 height 19
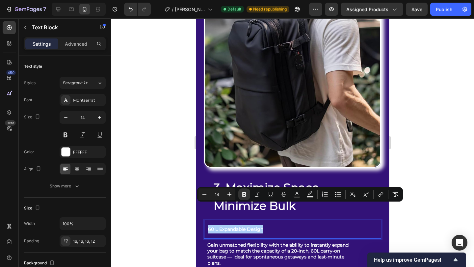
drag, startPoint x: 427, startPoint y: 172, endPoint x: 396, endPoint y: 172, distance: 32.0
click at [427, 172] on div at bounding box center [292, 142] width 363 height 249
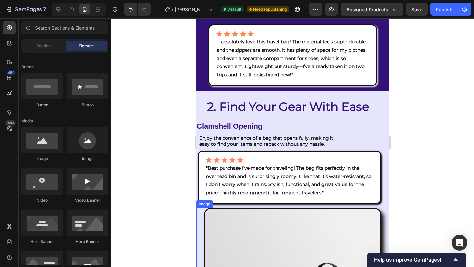
scroll to position [1020, 0]
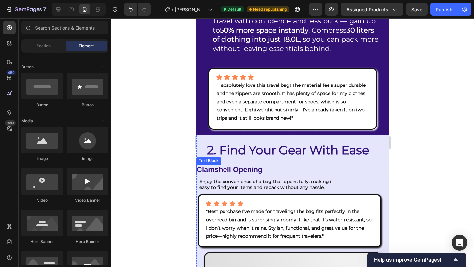
drag, startPoint x: 244, startPoint y: 163, endPoint x: 205, endPoint y: 164, distance: 39.9
click at [244, 166] on span "Clamshell Opening" at bounding box center [230, 170] width 66 height 8
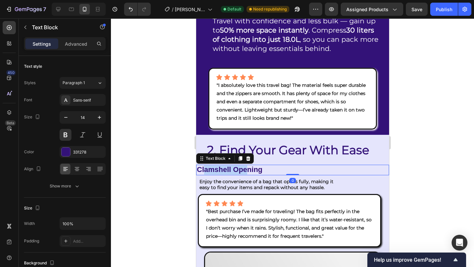
click at [235, 166] on span "Clamshell Opening" at bounding box center [230, 170] width 66 height 8
click at [262, 166] on span "Clamshell Opening" at bounding box center [230, 170] width 66 height 8
drag, startPoint x: 262, startPoint y: 163, endPoint x: 205, endPoint y: 162, distance: 58.0
click at [201, 166] on p "Clamshell Opening" at bounding box center [293, 170] width 192 height 9
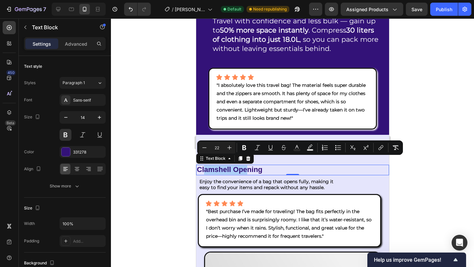
drag, startPoint x: 432, startPoint y: 176, endPoint x: 403, endPoint y: 179, distance: 29.4
click at [432, 176] on div at bounding box center [292, 142] width 363 height 249
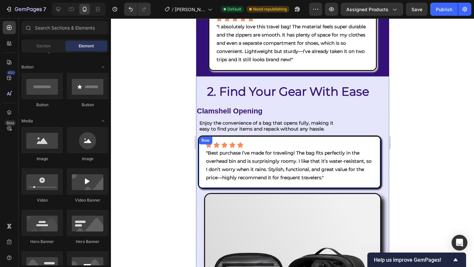
scroll to position [1080, 0]
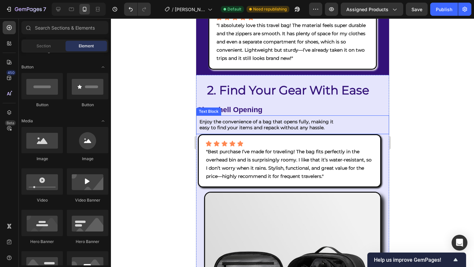
click at [232, 119] on strong "Enjoy the convenience of a bag that opens fully, making it easy to find your it…" at bounding box center [266, 125] width 134 height 12
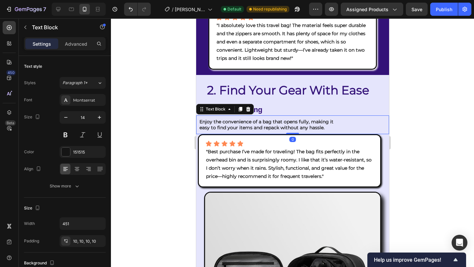
click at [199, 119] on strong "Enjoy the convenience of a bag that opens fully, making it easy to find your it…" at bounding box center [266, 125] width 134 height 12
click at [199, 121] on div "Enjoy the convenience of a bag that opens fully, making it easy to find your it…" at bounding box center [270, 125] width 149 height 18
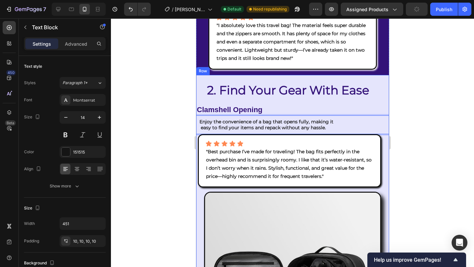
drag, startPoint x: 461, startPoint y: 144, endPoint x: 457, endPoint y: 144, distance: 4.0
click at [461, 143] on div at bounding box center [292, 142] width 363 height 249
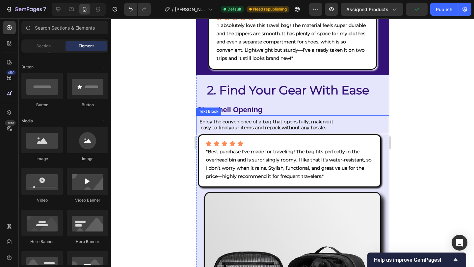
click at [206, 119] on strong "Enjoy the convenience of a bag that opens fully, making it easy to find your it…" at bounding box center [268, 125] width 139 height 12
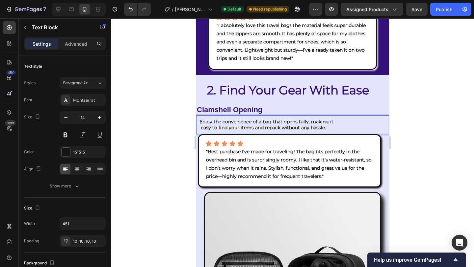
click at [201, 120] on strong "Enjoy the convenience of a bag that opens fully, making it easy to find your it…" at bounding box center [268, 125] width 139 height 12
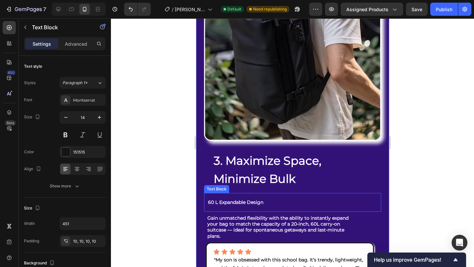
scroll to position [1655, 0]
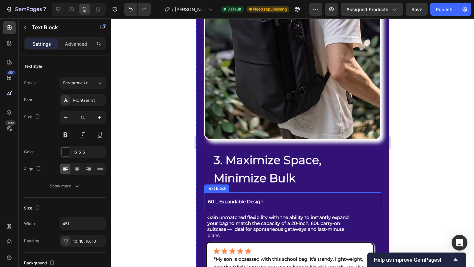
click at [233, 198] on p "60 L Expandable Design" at bounding box center [292, 202] width 168 height 8
drag, startPoint x: 208, startPoint y: 180, endPoint x: 270, endPoint y: 183, distance: 62.0
click at [270, 198] on p "60 L Expandable Design" at bounding box center [292, 202] width 168 height 8
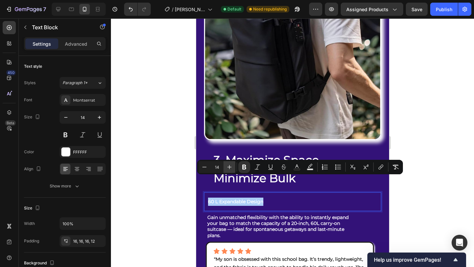
click at [230, 167] on icon "Editor contextual toolbar" at bounding box center [230, 167] width 4 height 4
click at [230, 168] on icon "Editor contextual toolbar" at bounding box center [230, 167] width 4 height 4
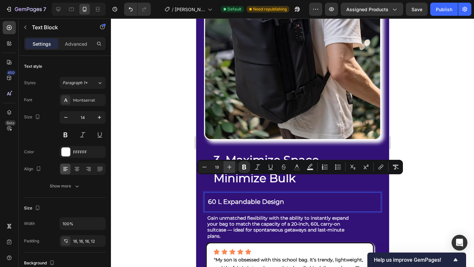
click at [230, 168] on icon "Editor contextual toolbar" at bounding box center [230, 167] width 4 height 4
type input "22"
click at [452, 205] on div at bounding box center [292, 142] width 363 height 249
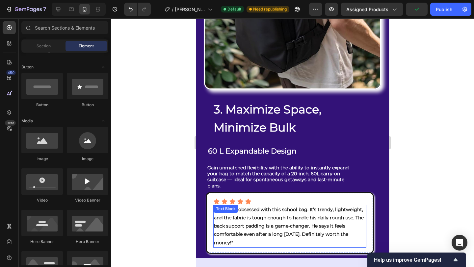
scroll to position [1718, 0]
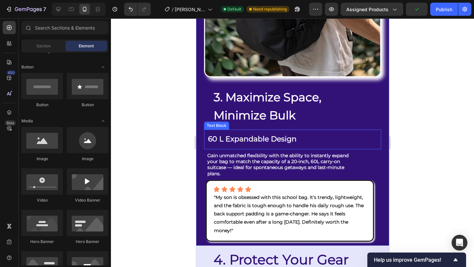
click at [273, 135] on strong "60 L Expandable Design" at bounding box center [252, 139] width 89 height 9
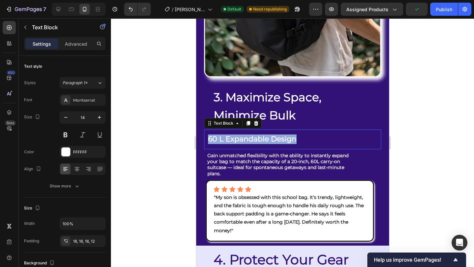
click at [273, 135] on strong "60 L Expandable Design" at bounding box center [252, 139] width 89 height 9
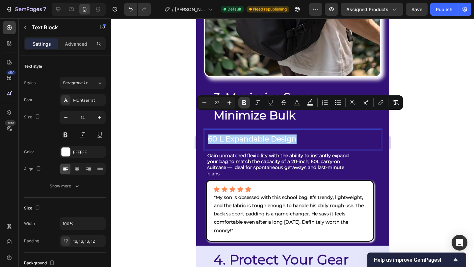
click at [248, 103] on button "Bold" at bounding box center [244, 103] width 12 height 12
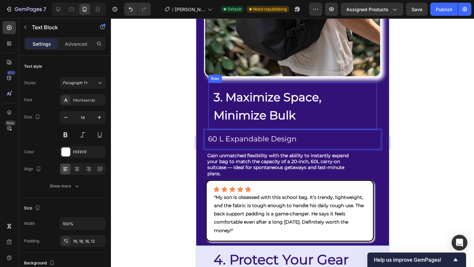
click at [245, 103] on div "⁠⁠⁠⁠⁠⁠⁠ 3. Maximize Space, Minimize Bulk Heading Row" at bounding box center [292, 106] width 168 height 47
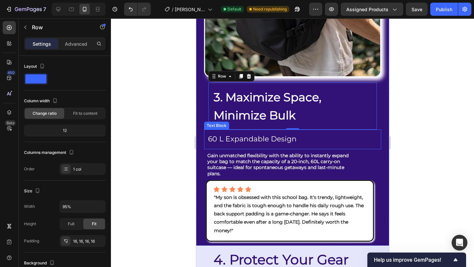
click at [244, 135] on span "60 L Expandable Design" at bounding box center [252, 139] width 89 height 9
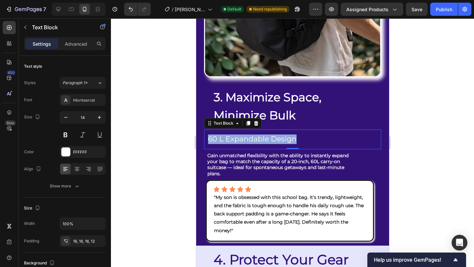
click at [244, 135] on span "60 L Expandable Design" at bounding box center [252, 139] width 89 height 9
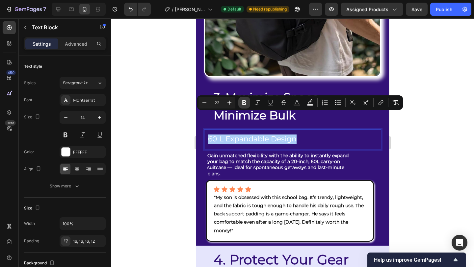
click at [242, 106] on button "Bold" at bounding box center [244, 103] width 12 height 12
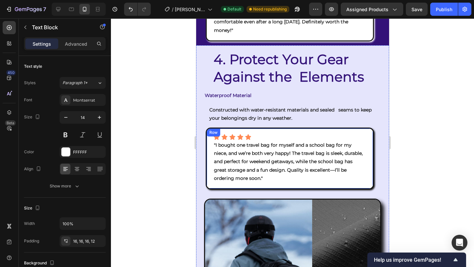
scroll to position [1919, 0]
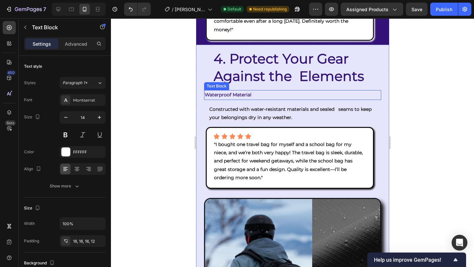
click at [229, 92] on strong "Waterproof Material" at bounding box center [228, 95] width 47 height 6
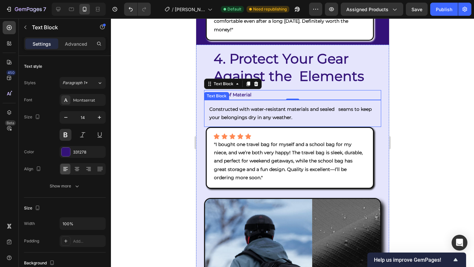
drag, startPoint x: 210, startPoint y: 86, endPoint x: 209, endPoint y: 90, distance: 4.1
click at [210, 106] on strong "Constructed with water-resistant materials and sealed seams to keep your belong…" at bounding box center [290, 113] width 162 height 14
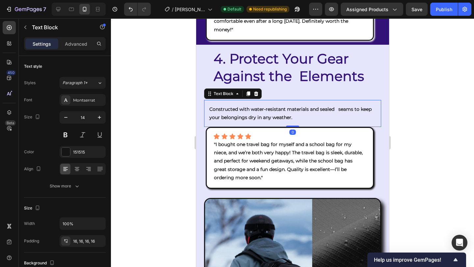
click at [209, 106] on strong "Constructed with water-resistant materials and sealed seams to keep your belong…" at bounding box center [290, 113] width 162 height 14
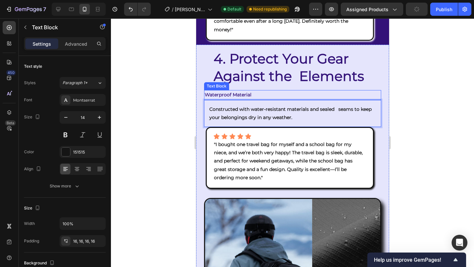
click at [225, 92] on strong "Waterproof Material" at bounding box center [228, 95] width 47 height 6
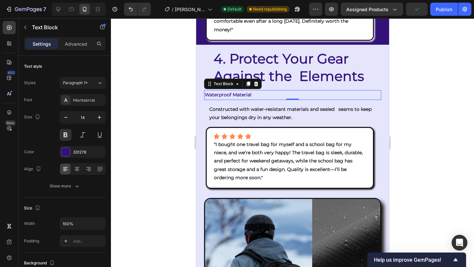
click at [207, 92] on strong "Waterproof Material" at bounding box center [228, 95] width 47 height 6
click at [472, 114] on div at bounding box center [292, 142] width 363 height 249
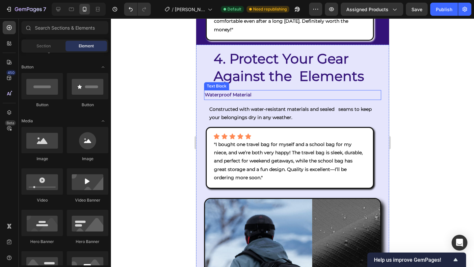
click at [217, 92] on strong "Waterproof Material" at bounding box center [228, 95] width 47 height 6
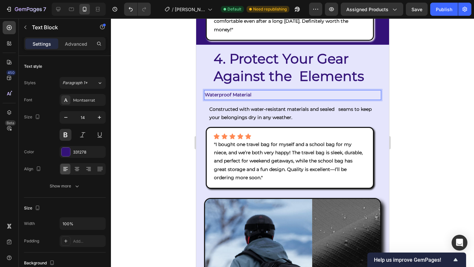
drag, startPoint x: 207, startPoint y: 72, endPoint x: 253, endPoint y: 76, distance: 46.0
click at [251, 92] on strong "Waterproof Material" at bounding box center [228, 95] width 47 height 6
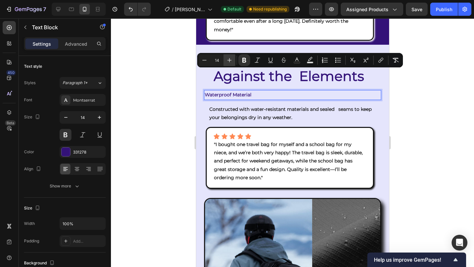
click at [230, 59] on icon "Editor contextual toolbar" at bounding box center [229, 60] width 7 height 7
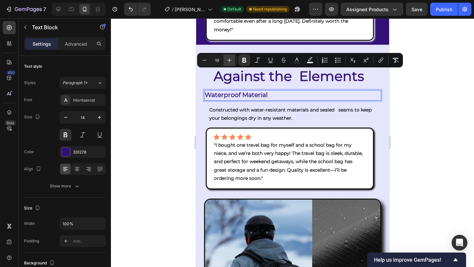
click at [230, 59] on icon "Editor contextual toolbar" at bounding box center [229, 60] width 7 height 7
type input "22"
click at [245, 61] on icon "Editor contextual toolbar" at bounding box center [244, 60] width 7 height 7
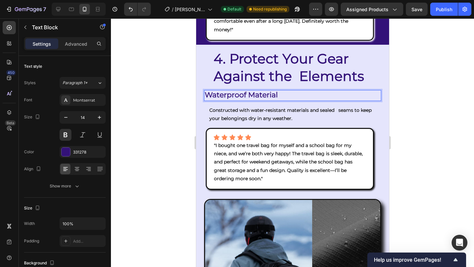
click at [235, 91] on span "Waterproof Material" at bounding box center [241, 95] width 73 height 9
click at [236, 91] on span "Waterproof Material" at bounding box center [241, 95] width 73 height 9
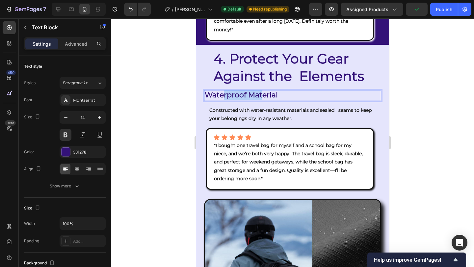
click at [236, 91] on span "Waterproof Material" at bounding box center [241, 95] width 73 height 9
click at [242, 91] on span "Waterproof Material" at bounding box center [241, 95] width 73 height 9
click at [286, 91] on p "Waterproof Material" at bounding box center [293, 95] width 176 height 9
drag, startPoint x: 222, startPoint y: 87, endPoint x: 216, endPoint y: 88, distance: 6.7
click at [223, 107] on strong "Constructed with water-resistant materials and sealed seams to keep your belong…" at bounding box center [290, 114] width 162 height 14
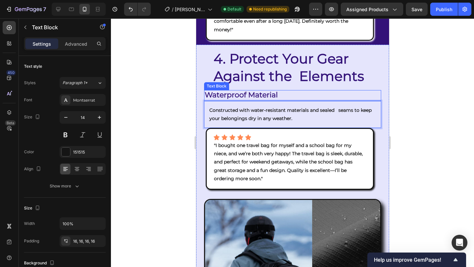
click at [214, 91] on span "Waterproof Material" at bounding box center [241, 95] width 73 height 9
click at [211, 91] on span "Waterproof Material" at bounding box center [241, 95] width 73 height 9
click at [218, 101] on div "Constructed with water-resistant materials and sealed seams to keep your belong…" at bounding box center [292, 114] width 177 height 27
click at [473, 135] on div at bounding box center [292, 142] width 363 height 249
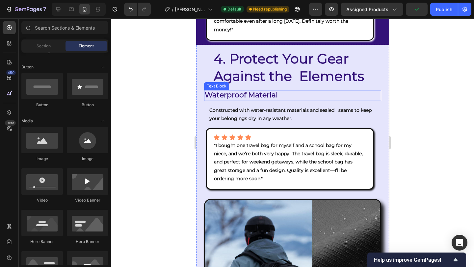
click at [236, 91] on span "Waterproof Material" at bounding box center [241, 95] width 73 height 9
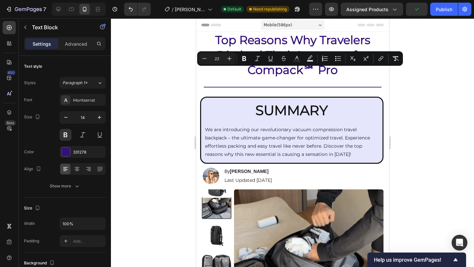
scroll to position [1919, 0]
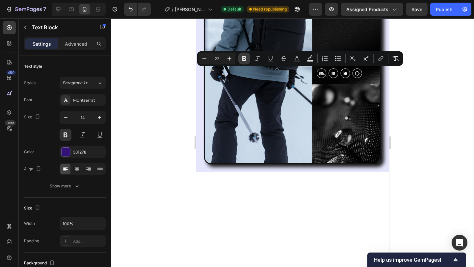
click at [244, 61] on icon "Editor contextual toolbar" at bounding box center [244, 58] width 4 height 5
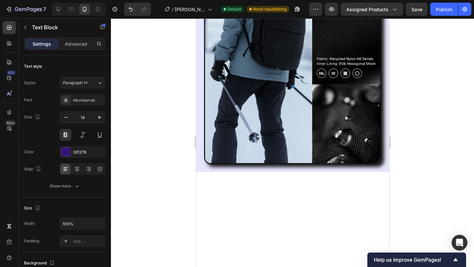
click at [67, 135] on button at bounding box center [66, 135] width 12 height 12
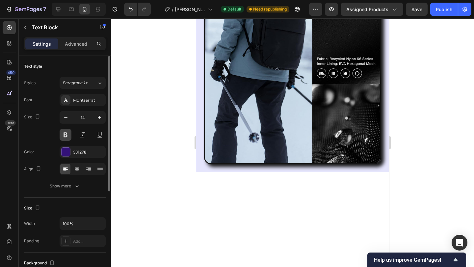
click at [67, 135] on button at bounding box center [66, 135] width 12 height 12
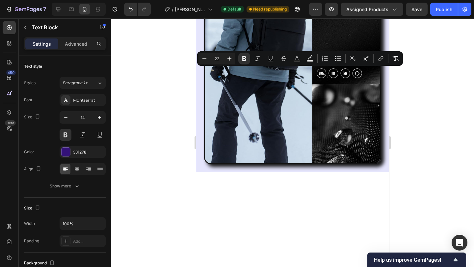
drag, startPoint x: 474, startPoint y: 134, endPoint x: 404, endPoint y: 134, distance: 69.5
click at [474, 134] on div at bounding box center [292, 142] width 363 height 249
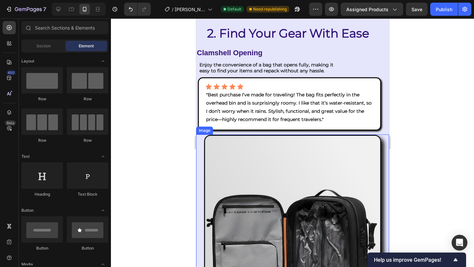
scroll to position [1056, 0]
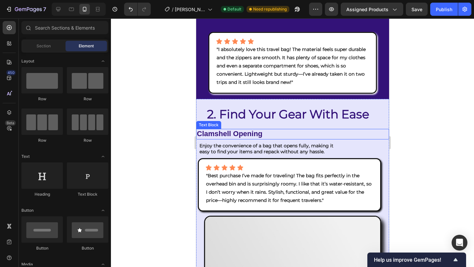
click at [234, 130] on span "Clamshell Opening" at bounding box center [230, 134] width 66 height 8
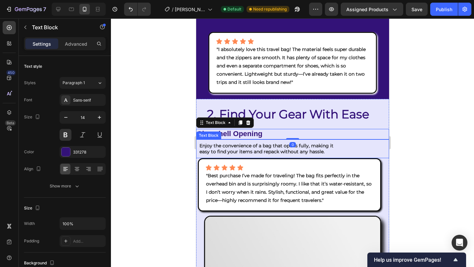
click at [243, 143] on strong "Enjoy the convenience of a bag that opens fully, making it easy to find your it…" at bounding box center [270, 149] width 142 height 12
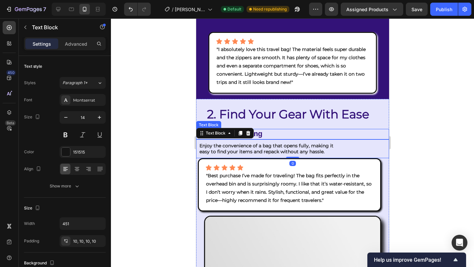
click at [262, 130] on span "Clamshell Opening" at bounding box center [230, 134] width 66 height 8
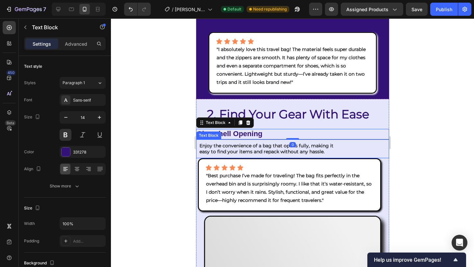
click at [317, 143] on strong "Enjoy the convenience of a bag that opens fully, making it easy to find your it…" at bounding box center [270, 149] width 142 height 12
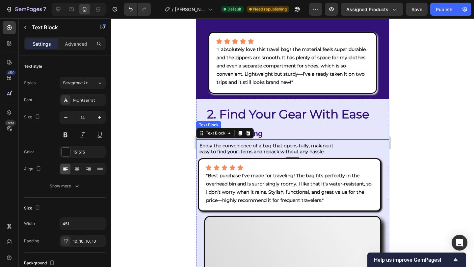
click at [279, 130] on p "Clamshell Opening" at bounding box center [293, 134] width 192 height 9
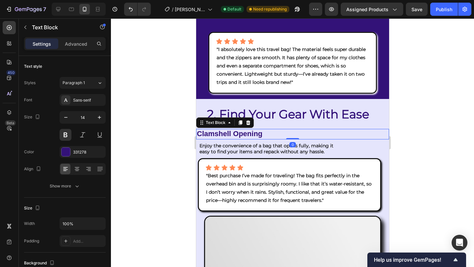
click at [430, 143] on div at bounding box center [292, 142] width 363 height 249
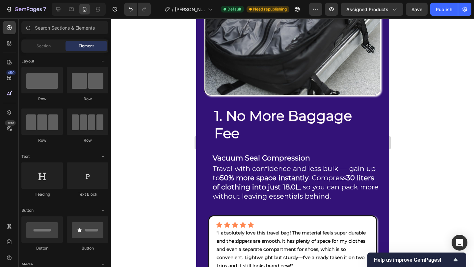
scroll to position [892, 0]
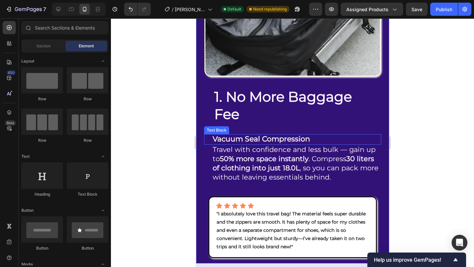
click at [293, 135] on strong "Vacuum Seal Compression" at bounding box center [260, 139] width 97 height 9
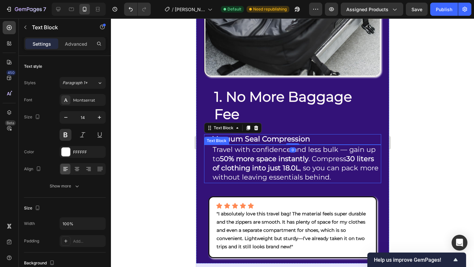
click at [313, 146] on span "Travel with confidence and less bulk — gain up to 50% more space instantly . Co…" at bounding box center [295, 164] width 166 height 36
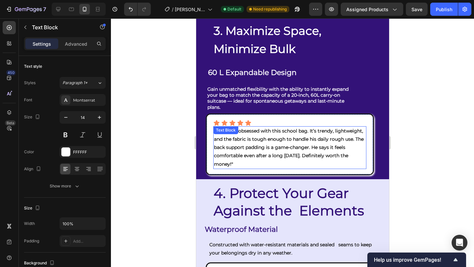
scroll to position [1768, 0]
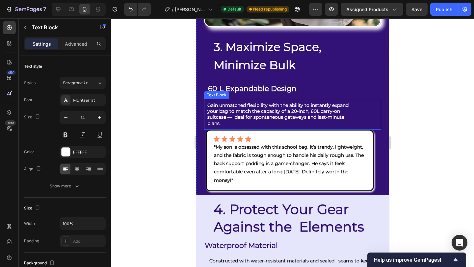
click at [257, 102] on strong "Gain unmatched flexibility with the ability to instantly expand your bag to mat…" at bounding box center [277, 114] width 141 height 24
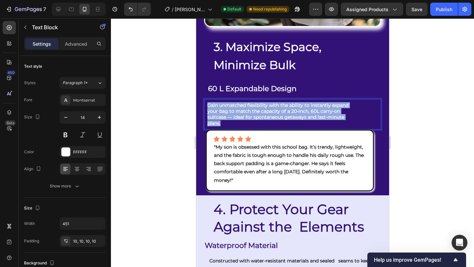
click at [257, 102] on strong "Gain unmatched flexibility with the ability to instantly expand your bag to mat…" at bounding box center [277, 114] width 141 height 24
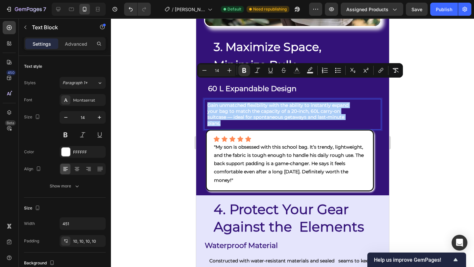
click at [415, 111] on div at bounding box center [292, 142] width 363 height 249
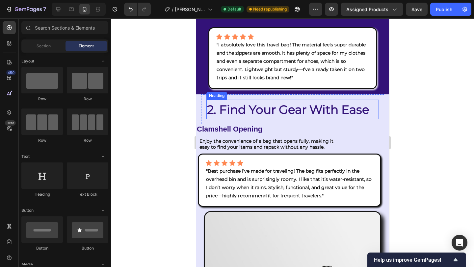
scroll to position [1060, 0]
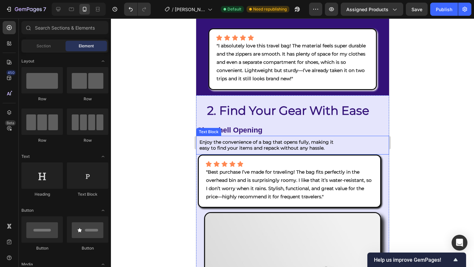
click at [280, 139] on strong "Enjoy the convenience of a bag that opens fully, making it easy to find your it…" at bounding box center [270, 145] width 142 height 12
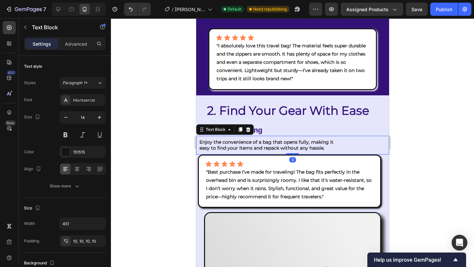
click at [280, 139] on strong "Enjoy the convenience of a bag that opens fully, making it easy to find your it…" at bounding box center [270, 145] width 142 height 12
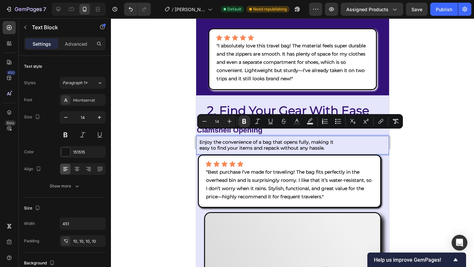
click at [423, 137] on div at bounding box center [292, 142] width 363 height 249
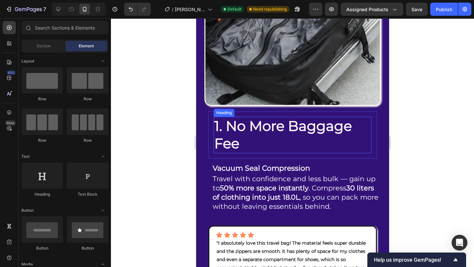
scroll to position [956, 0]
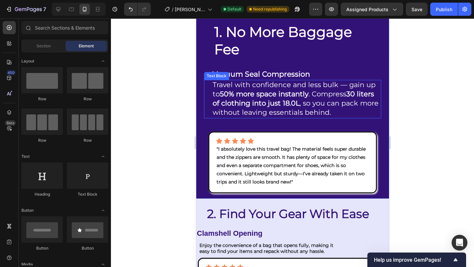
click at [292, 95] on strong "30 liters of clothing into just 18.0L" at bounding box center [292, 98] width 161 height 17
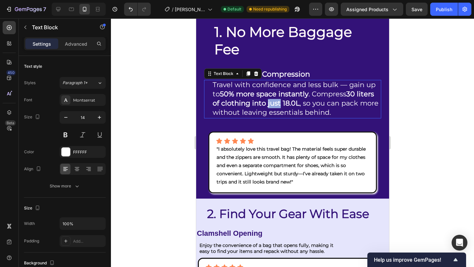
click at [292, 95] on strong "30 liters of clothing into just 18.0L" at bounding box center [292, 98] width 161 height 17
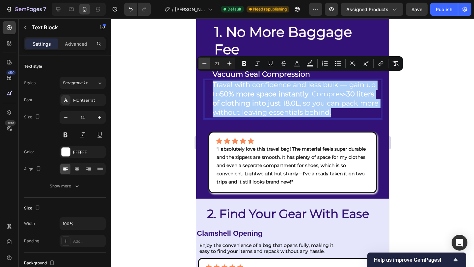
click at [204, 65] on icon "Editor contextual toolbar" at bounding box center [204, 63] width 7 height 7
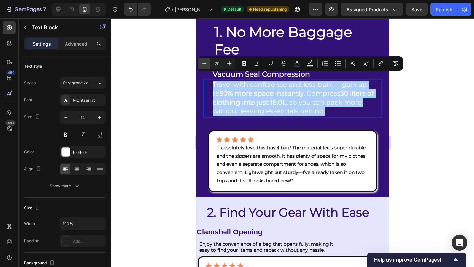
click at [204, 65] on icon "Editor contextual toolbar" at bounding box center [204, 63] width 7 height 7
click at [205, 65] on icon "Editor contextual toolbar" at bounding box center [204, 63] width 7 height 7
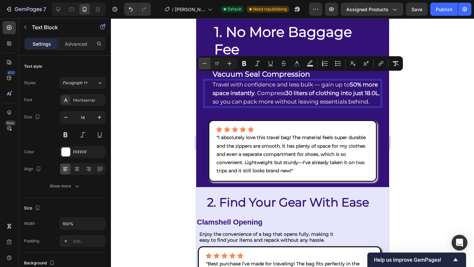
click at [205, 65] on icon "Editor contextual toolbar" at bounding box center [204, 63] width 7 height 7
click at [205, 64] on icon "Editor contextual toolbar" at bounding box center [204, 63] width 7 height 7
type input "14"
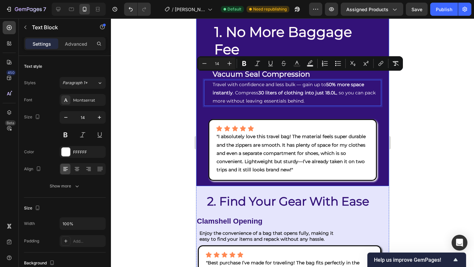
click at [432, 117] on div at bounding box center [292, 142] width 363 height 249
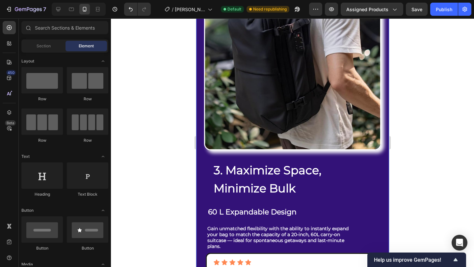
scroll to position [1633, 0]
click at [277, 226] on strong "Gain unmatched flexibility with the ability to instantly expand your bag to mat…" at bounding box center [277, 238] width 141 height 24
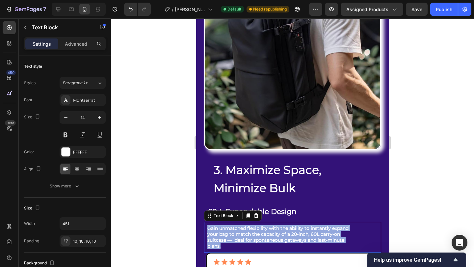
click at [277, 226] on strong "Gain unmatched flexibility with the ability to instantly expand your bag to mat…" at bounding box center [277, 238] width 141 height 24
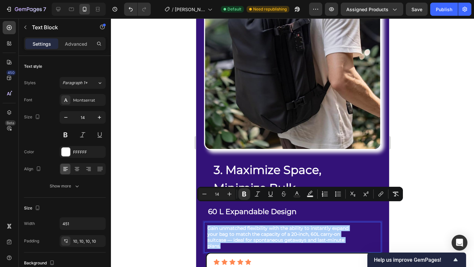
click at [444, 163] on div at bounding box center [292, 142] width 363 height 249
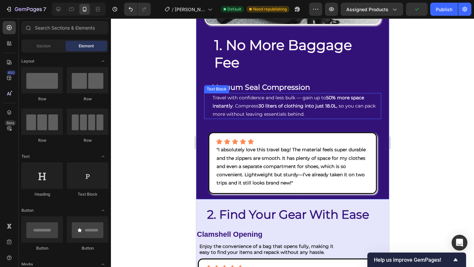
scroll to position [942, 0]
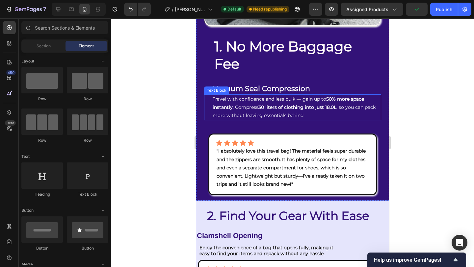
click at [256, 100] on span "Travel with confidence and less bulk — gain up to 50% more space instantly . Co…" at bounding box center [293, 107] width 163 height 22
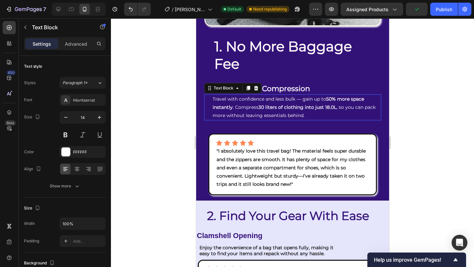
click at [256, 100] on span "Travel with confidence and less bulk — gain up to 50% more space instantly . Co…" at bounding box center [293, 107] width 163 height 22
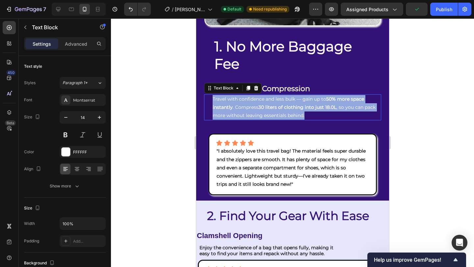
click at [256, 100] on span "Travel with confidence and less bulk — gain up to 50% more space instantly . Co…" at bounding box center [293, 107] width 163 height 22
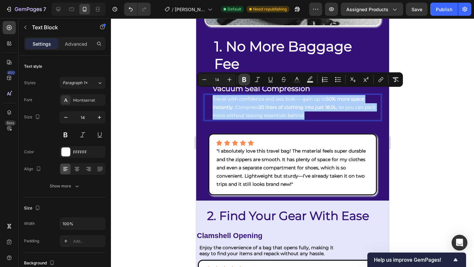
click at [243, 78] on icon "Editor contextual toolbar" at bounding box center [244, 79] width 4 height 5
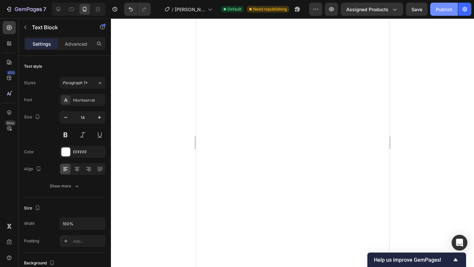
scroll to position [2343, 0]
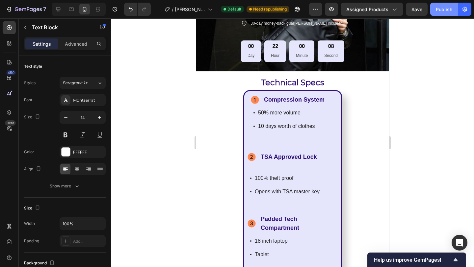
click at [438, 11] on div "Publish" at bounding box center [444, 9] width 16 height 7
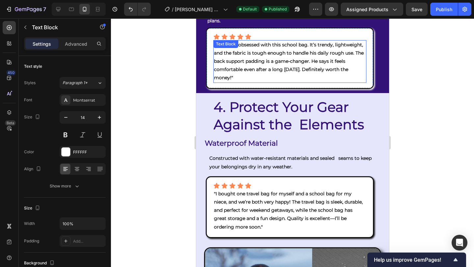
scroll to position [1666, 0]
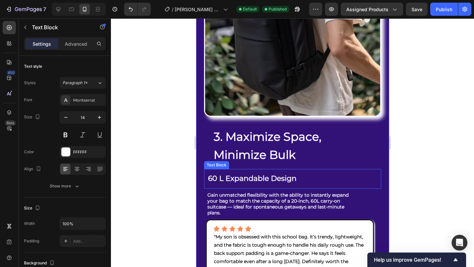
click at [260, 174] on strong "60 L Expandable Design" at bounding box center [252, 178] width 89 height 9
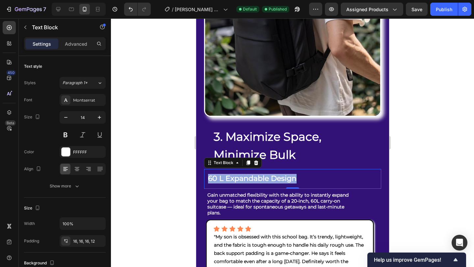
click at [260, 174] on strong "60 L Expandable Design" at bounding box center [252, 178] width 89 height 9
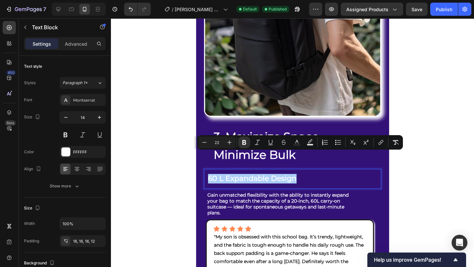
click at [462, 145] on div at bounding box center [292, 142] width 363 height 249
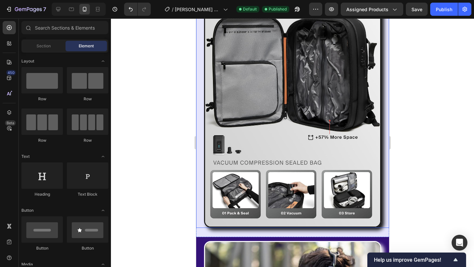
scroll to position [1099, 0]
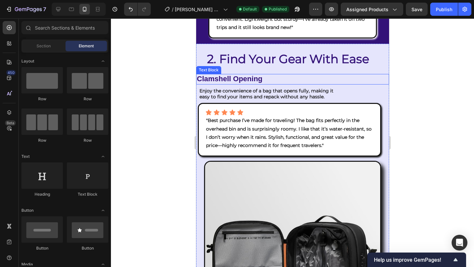
click at [243, 75] on span "Clamshell Opening" at bounding box center [230, 79] width 66 height 8
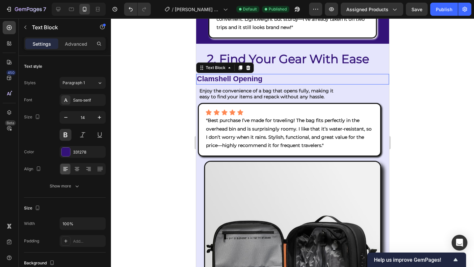
click at [243, 75] on span "Clamshell Opening" at bounding box center [230, 79] width 66 height 8
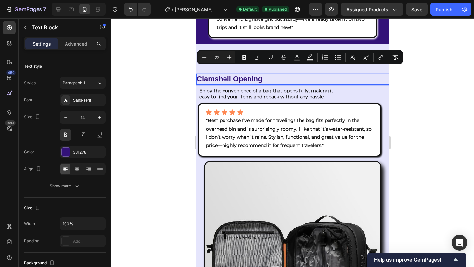
click at [423, 111] on div at bounding box center [292, 142] width 363 height 249
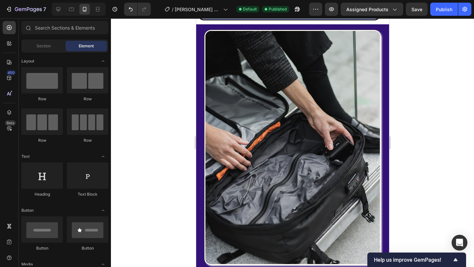
scroll to position [737, 0]
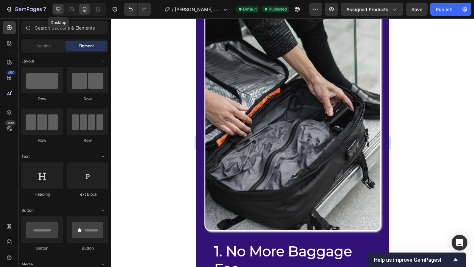
click at [56, 10] on icon at bounding box center [58, 9] width 7 height 7
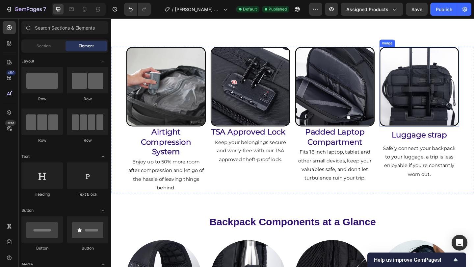
scroll to position [1942, 0]
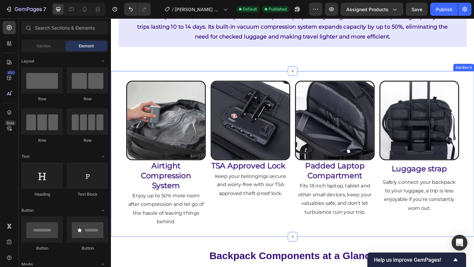
click at [474, 84] on div "Image Airtight Compression System Heading Enjoy up to 50% more room after compr…" at bounding box center [308, 166] width 395 height 180
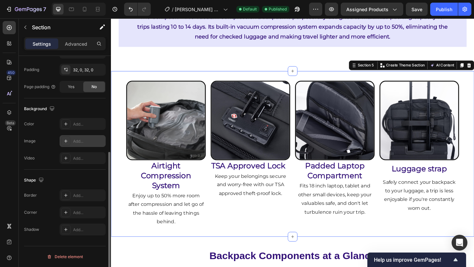
scroll to position [0, 0]
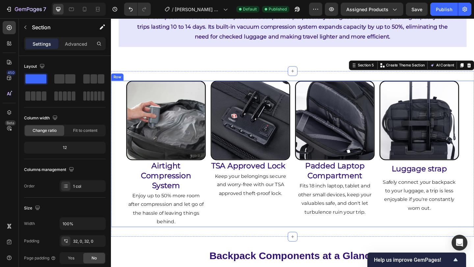
click at [120, 195] on div "Image Airtight Compression System Heading Enjoy up to 50% more room after compr…" at bounding box center [308, 165] width 395 height 159
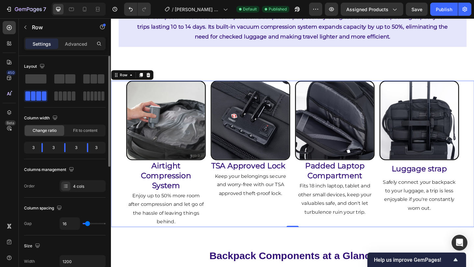
type input "9"
type input "10"
type input "66"
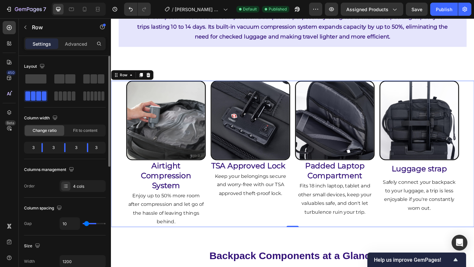
type input "66"
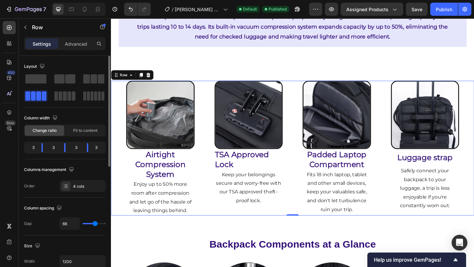
type input "97"
type input "98"
type input "101"
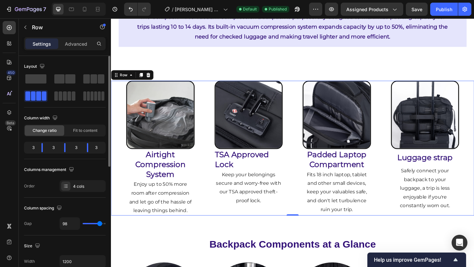
type input "101"
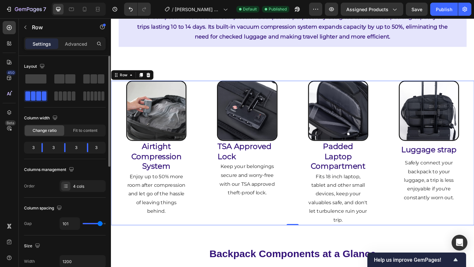
type input "102"
type input "105"
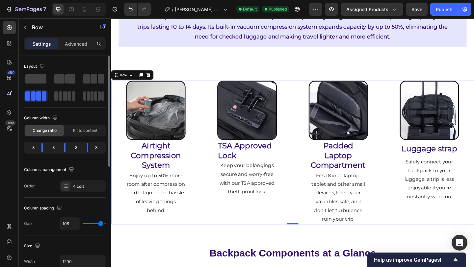
type input "114"
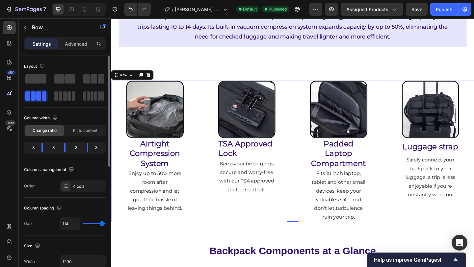
type input "113"
type input "78"
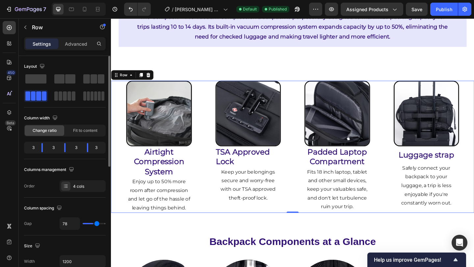
type input "47"
type input "37"
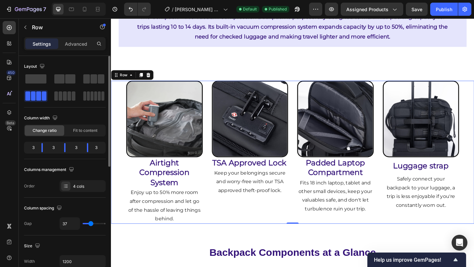
type input "30"
type input "26"
type input "22"
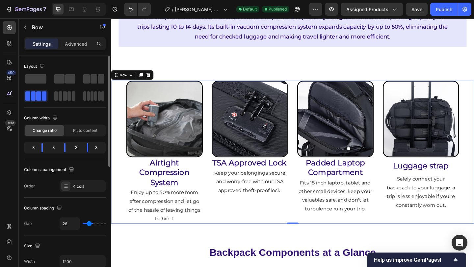
type input "22"
type input "18"
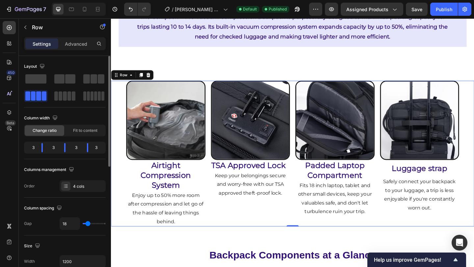
type input "19"
type input "33"
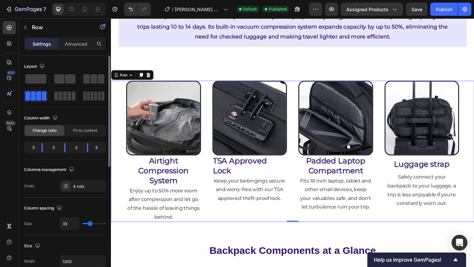
type input "38"
type input "41"
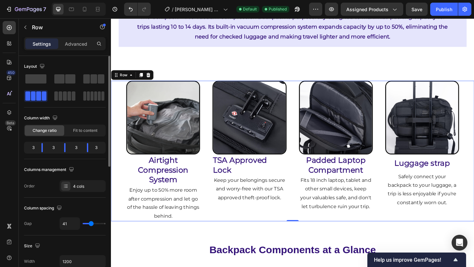
type input "42"
type input "46"
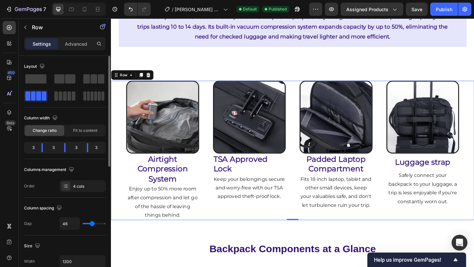
type input "44"
type input "40"
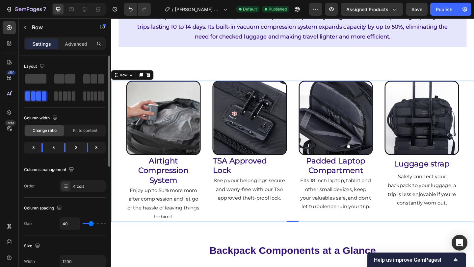
type input "39"
type input "38"
type input "58"
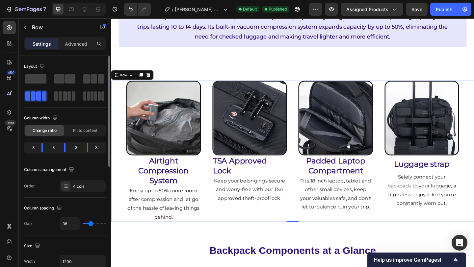
type input "58"
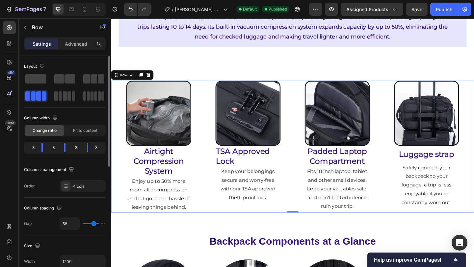
type input "80"
type input "120"
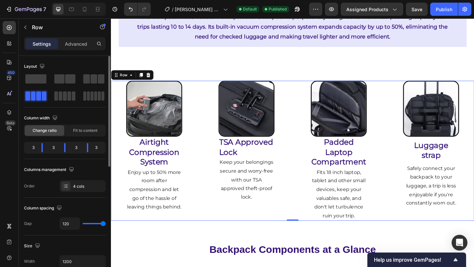
type input "63"
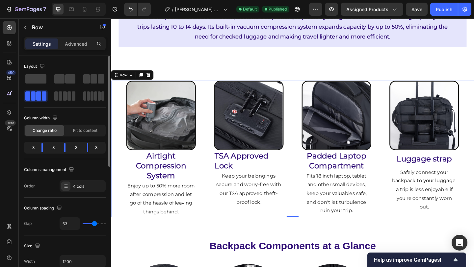
type input "60"
type input "59"
type input "60"
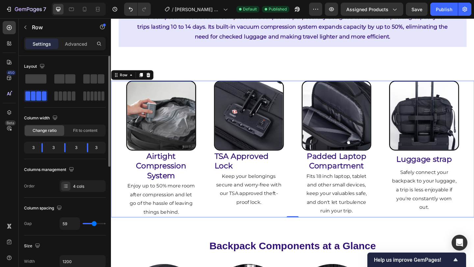
type input "60"
type input "61"
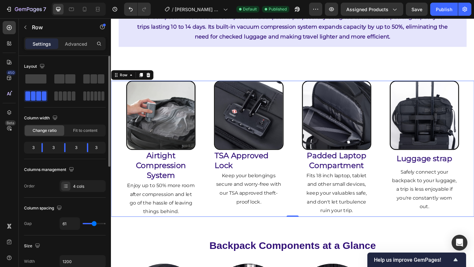
type input "60"
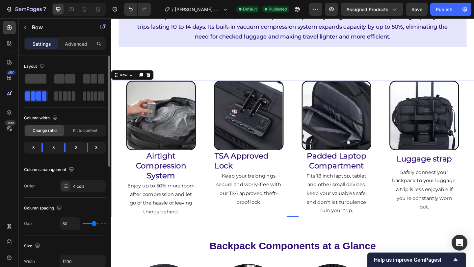
type input "58"
type input "55"
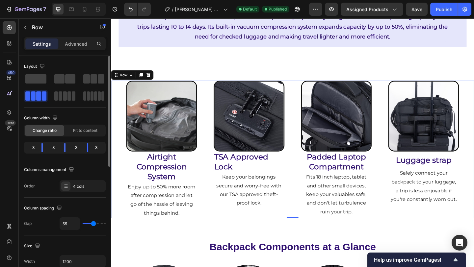
type input "38"
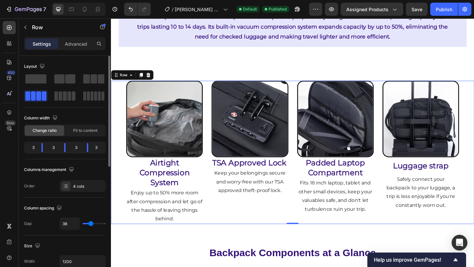
type input "29"
type input "26"
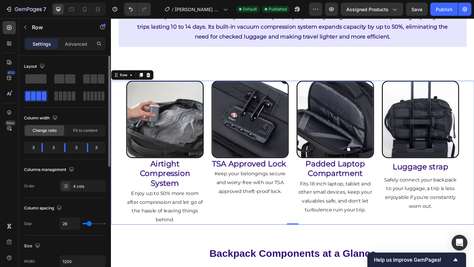
type input "25"
type input "21"
type input "19"
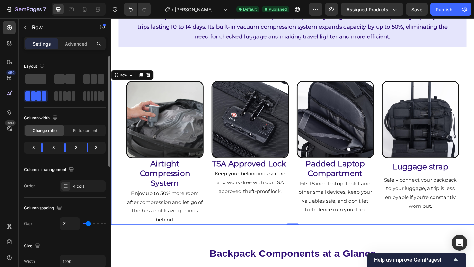
type input "19"
type input "18"
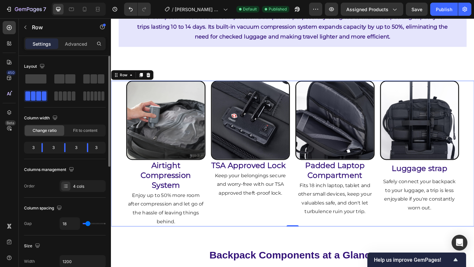
type input "17"
type input "12"
type input "9"
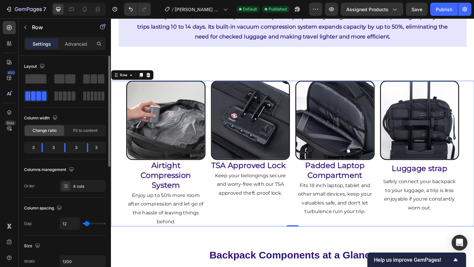
type input "9"
type input "8"
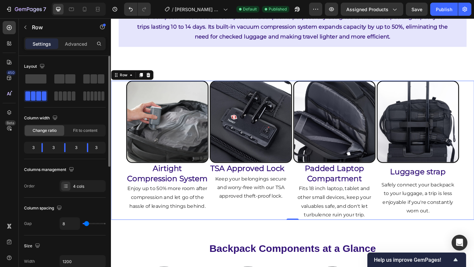
type input "4"
type input "0"
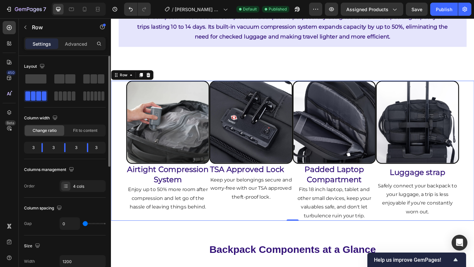
type input "48"
type input "50"
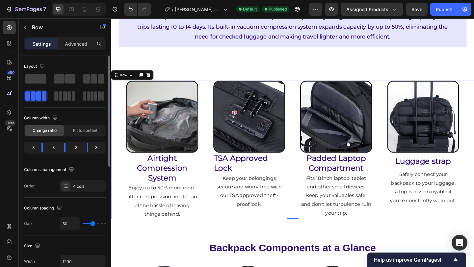
type input "52"
type input "53"
type input "56"
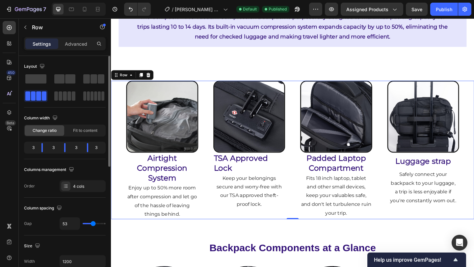
type input "56"
type input "57"
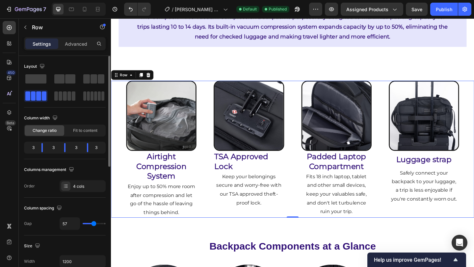
type input "52"
type input "51"
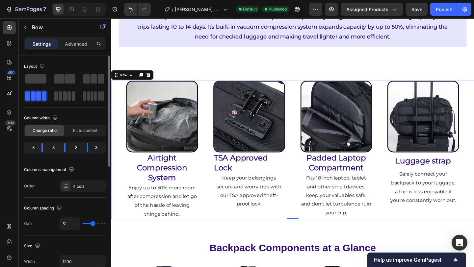
type input "50"
type input "49"
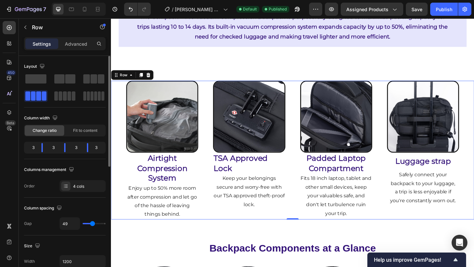
type input "50"
type input "51"
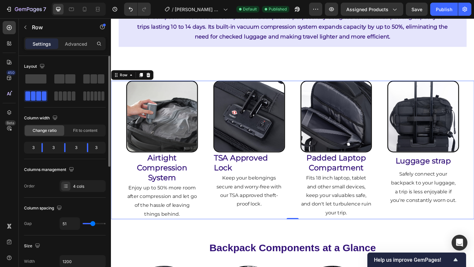
type input "52"
drag, startPoint x: 87, startPoint y: 224, endPoint x: 19, endPoint y: 187, distance: 76.6
type input "52"
click at [93, 223] on input "range" at bounding box center [94, 223] width 23 height 1
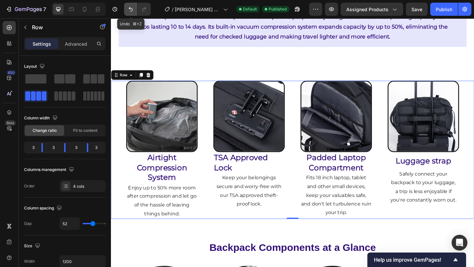
click at [133, 9] on icon "Undo/Redo" at bounding box center [130, 9] width 7 height 7
type input "16"
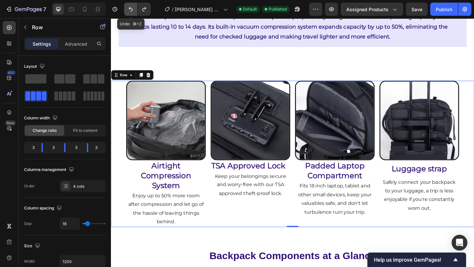
click at [132, 9] on icon "Undo/Redo" at bounding box center [131, 9] width 4 height 4
click at [131, 11] on icon "Undo/Redo" at bounding box center [130, 9] width 7 height 7
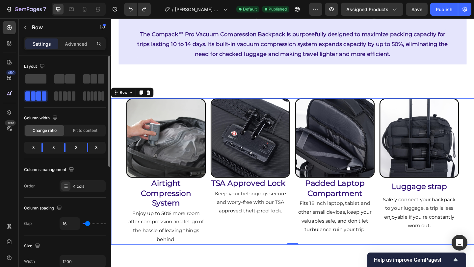
scroll to position [1923, 0]
type input "19"
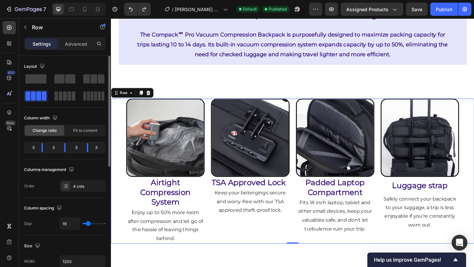
type input "21"
type input "23"
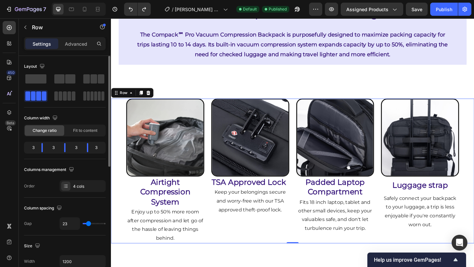
type input "30"
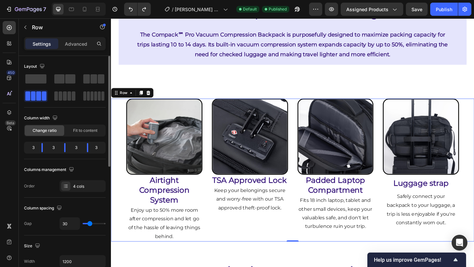
type input "31"
type input "30"
click at [90, 224] on input "range" at bounding box center [94, 223] width 23 height 1
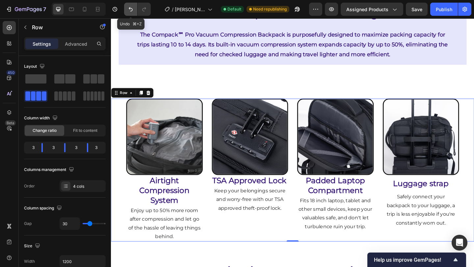
click at [126, 11] on button "Undo/Redo" at bounding box center [130, 9] width 13 height 13
type input "16"
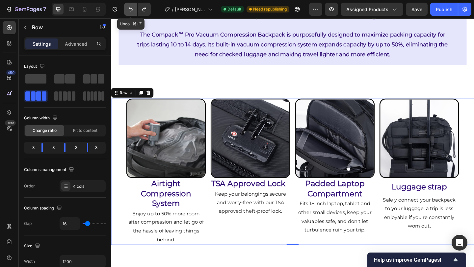
click at [129, 11] on icon "Undo/Redo" at bounding box center [130, 9] width 7 height 7
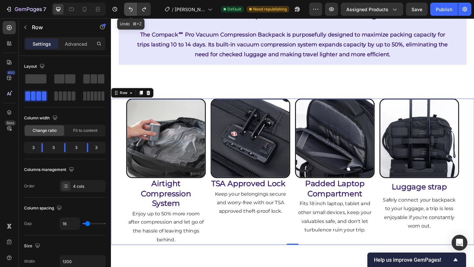
click at [129, 11] on icon "Undo/Redo" at bounding box center [130, 9] width 7 height 7
